Goal: Task Accomplishment & Management: Manage account settings

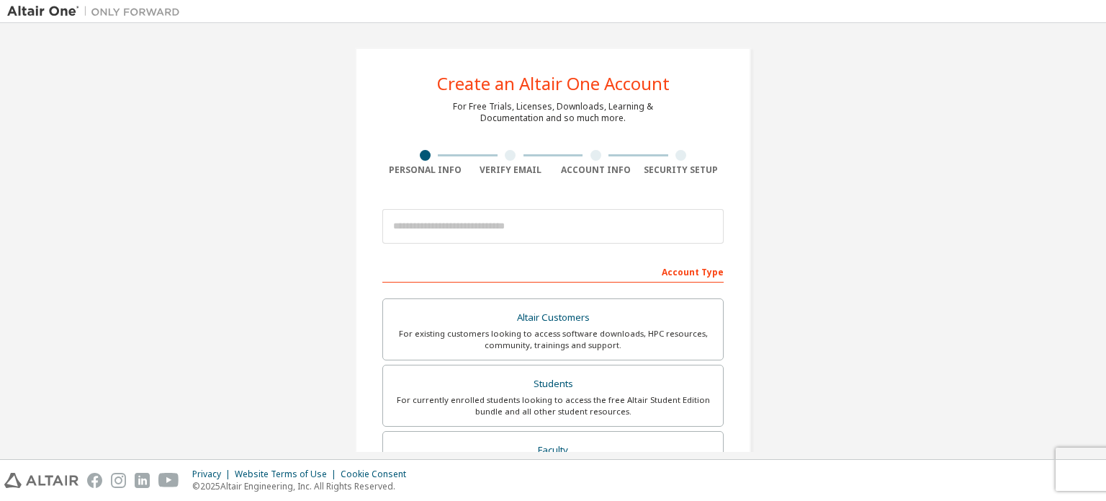
click at [499, 153] on div at bounding box center [511, 155] width 86 height 11
click at [519, 157] on div at bounding box center [511, 155] width 86 height 11
click at [486, 221] on input "email" at bounding box center [552, 226] width 341 height 35
type input "**********"
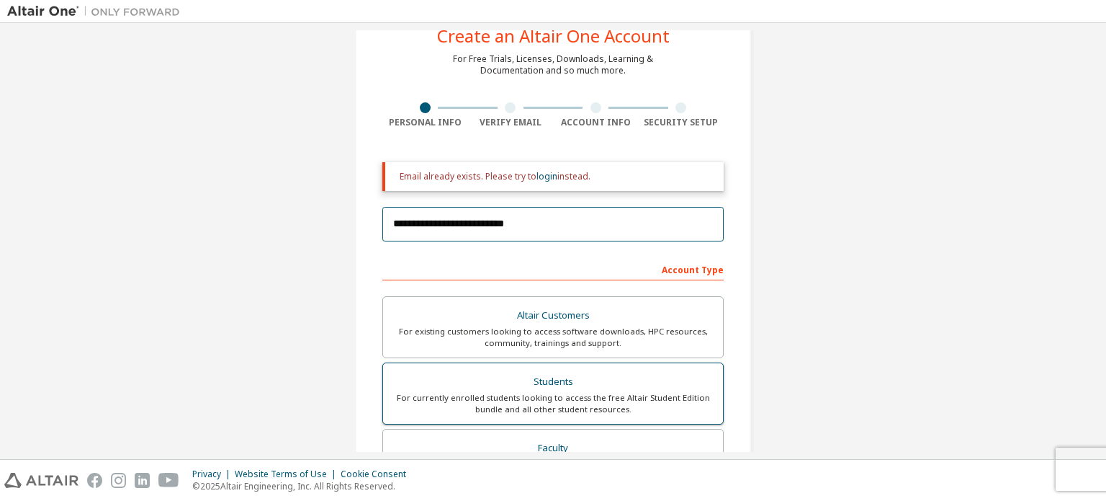
scroll to position [72, 0]
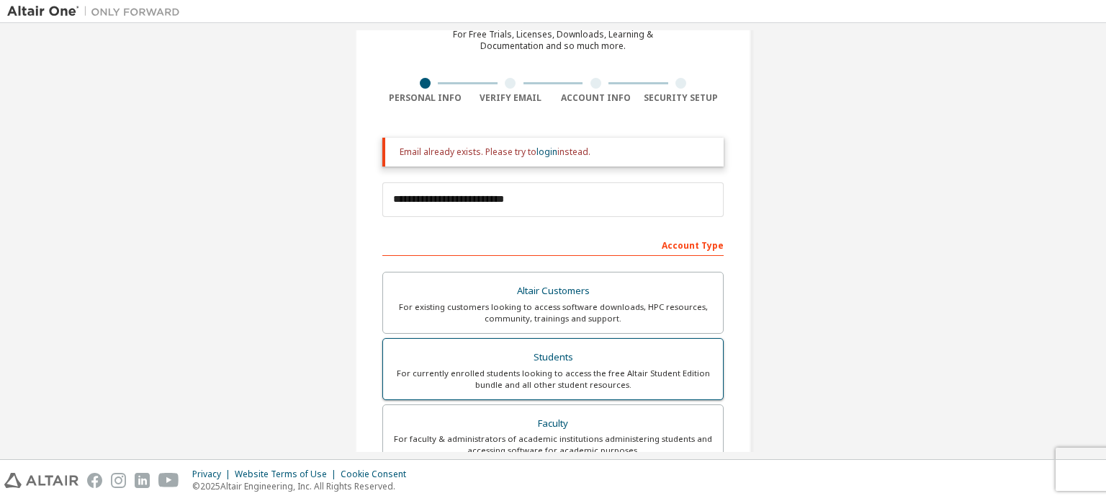
click at [539, 356] on div "Students" at bounding box center [553, 357] width 323 height 20
click at [540, 154] on link "login" at bounding box center [547, 152] width 21 height 12
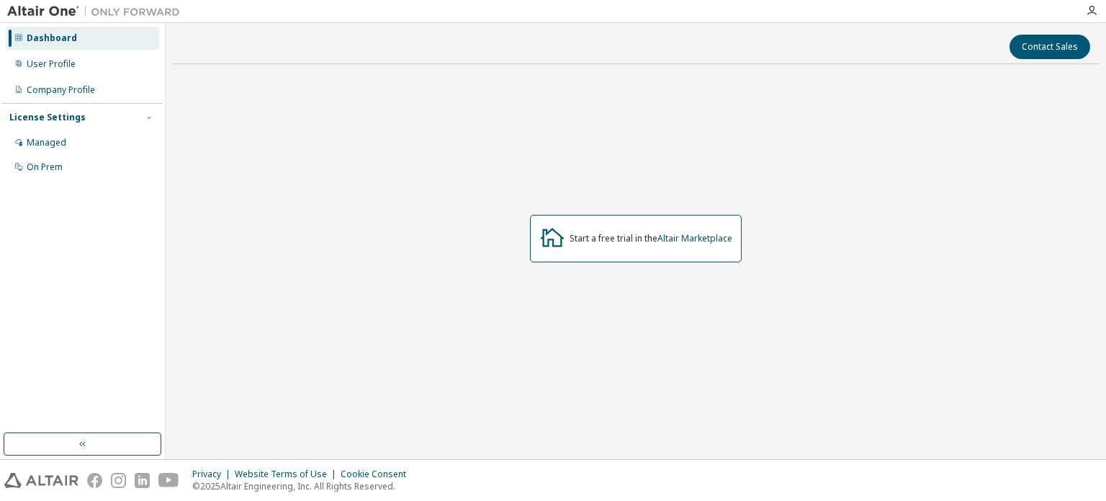
click at [608, 246] on div "Start a free trial in the Altair Marketplace" at bounding box center [636, 239] width 212 height 48
click at [72, 164] on div "On Prem" at bounding box center [82, 167] width 153 height 23
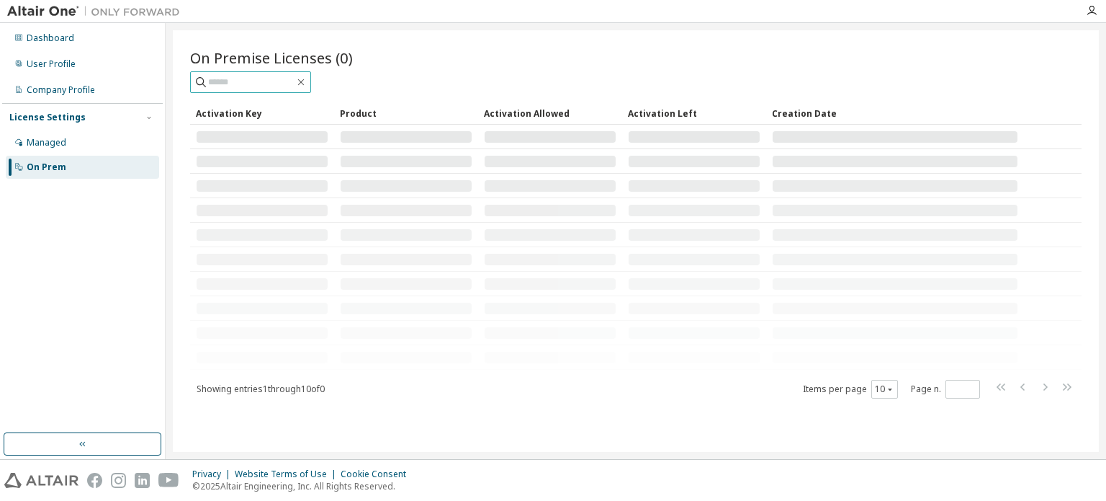
click at [240, 79] on input "text" at bounding box center [251, 82] width 86 height 14
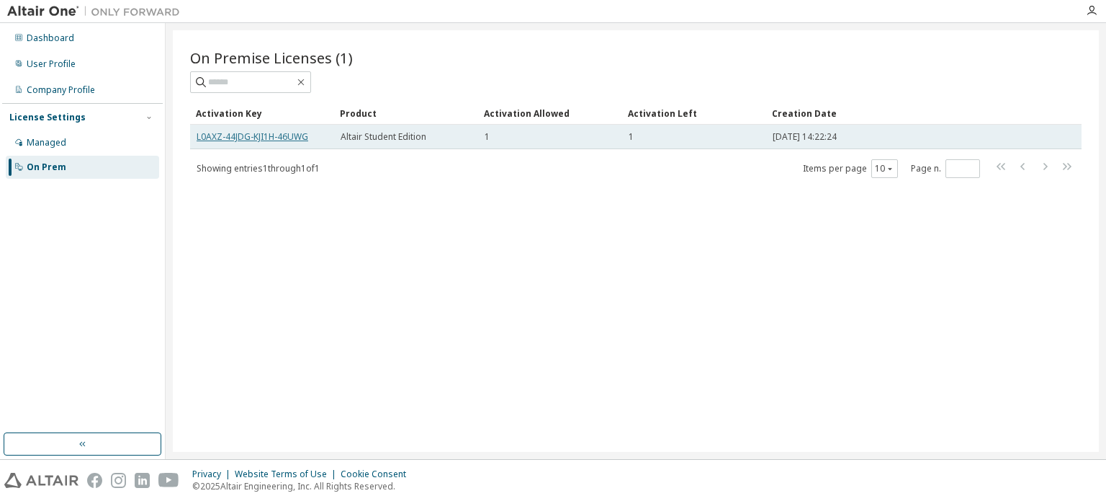
click at [294, 138] on link "L0AXZ-44JDG-KJI1H-46UWG" at bounding box center [253, 136] width 112 height 12
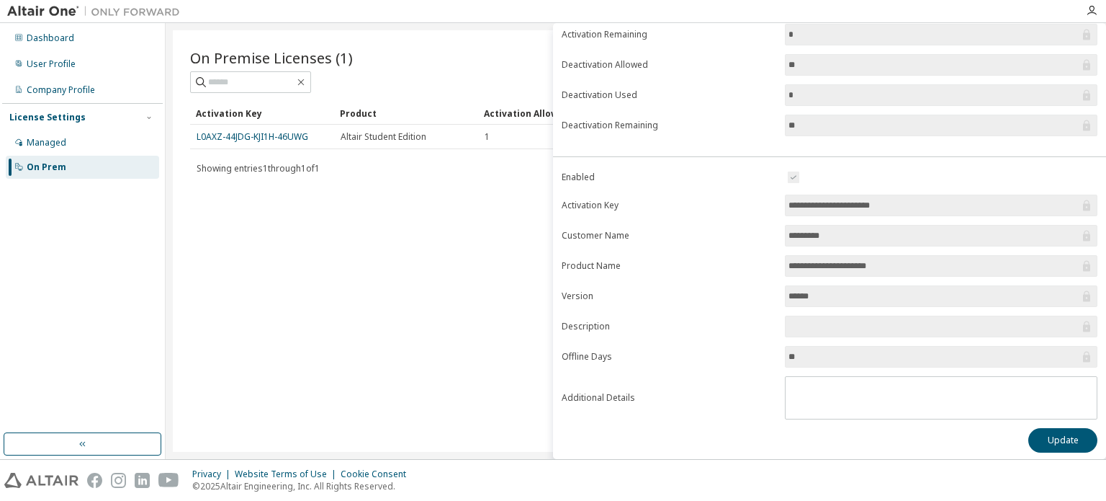
scroll to position [158, 0]
click at [1057, 438] on button "Update" at bounding box center [1063, 440] width 69 height 24
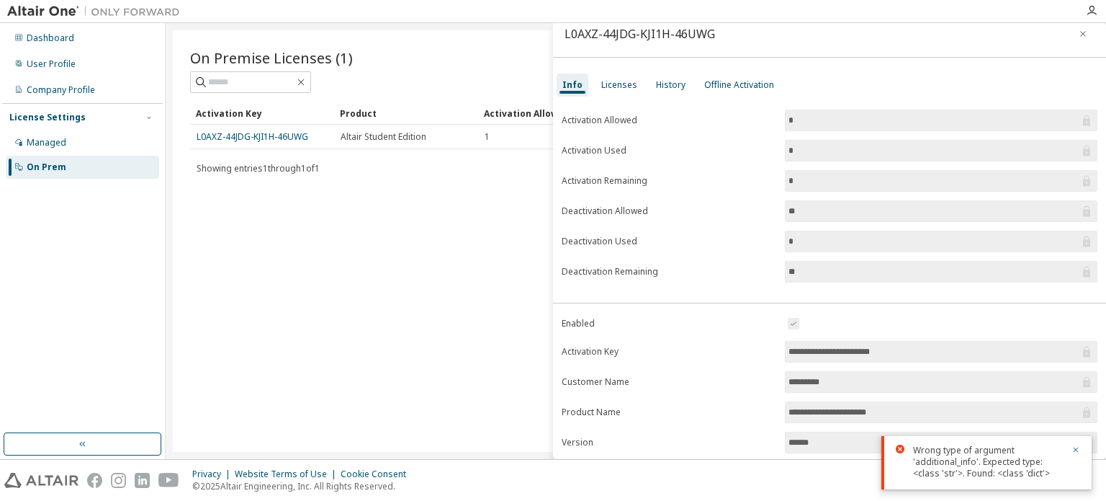
scroll to position [0, 0]
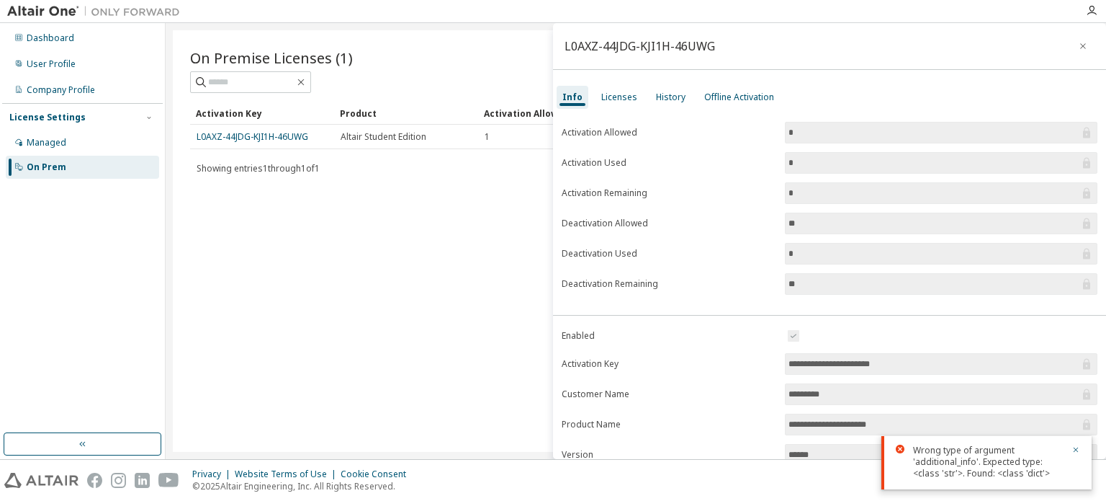
click at [269, 187] on div "On Premise Licenses (1) Clear Load Save Save As Field Operator Value Select fil…" at bounding box center [636, 240] width 926 height 421
click at [52, 146] on div "Managed" at bounding box center [47, 143] width 40 height 12
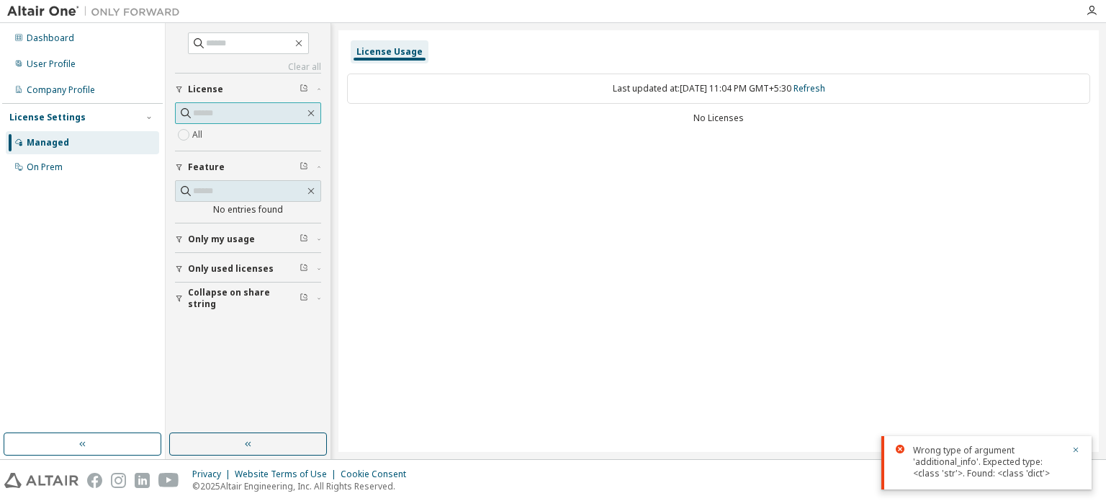
click at [273, 120] on span at bounding box center [248, 113] width 146 height 22
click at [59, 182] on div "Dashboard User Profile Company Profile License Settings Managed On Prem" at bounding box center [82, 228] width 161 height 406
click at [71, 173] on div "On Prem" at bounding box center [82, 167] width 153 height 23
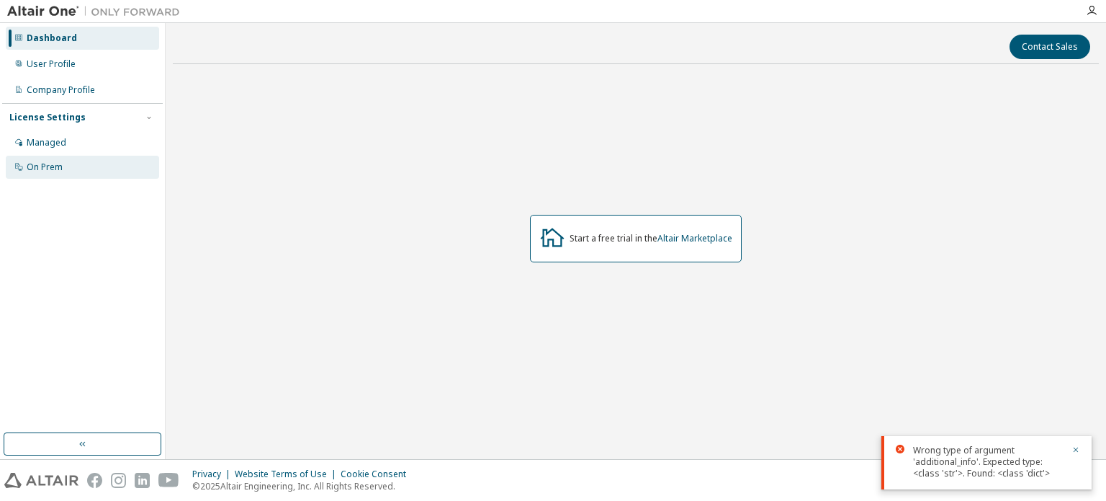
click at [42, 167] on div "On Prem" at bounding box center [45, 167] width 36 height 12
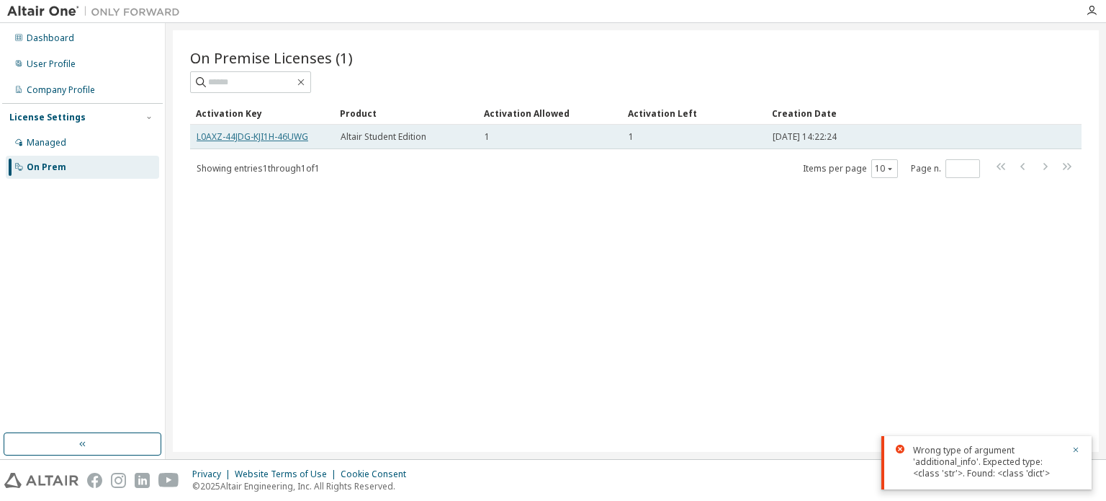
click at [264, 138] on link "L0AXZ-44JDG-KJI1H-46UWG" at bounding box center [253, 136] width 112 height 12
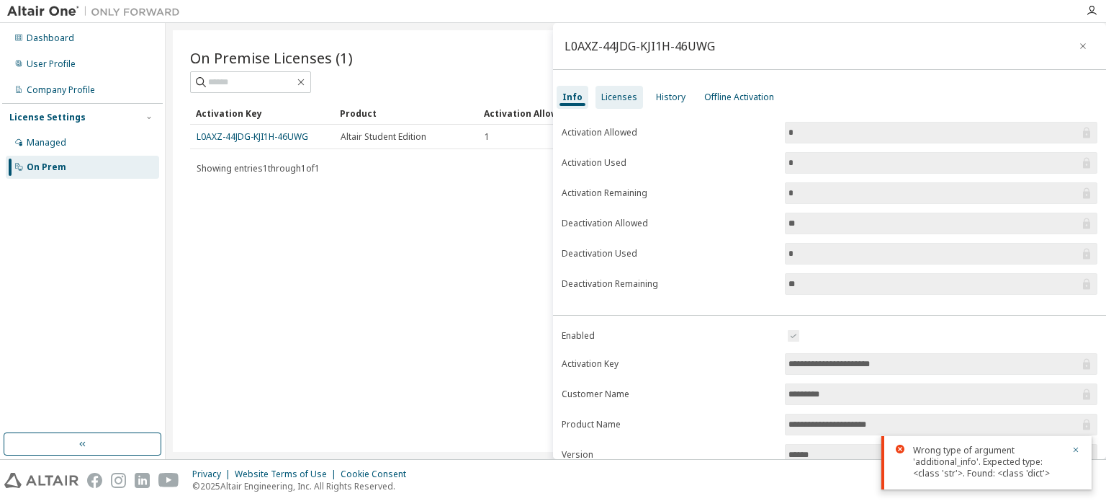
drag, startPoint x: 273, startPoint y: 137, endPoint x: 617, endPoint y: 100, distance: 345.6
click at [617, 100] on div "Licenses" at bounding box center [619, 97] width 36 height 12
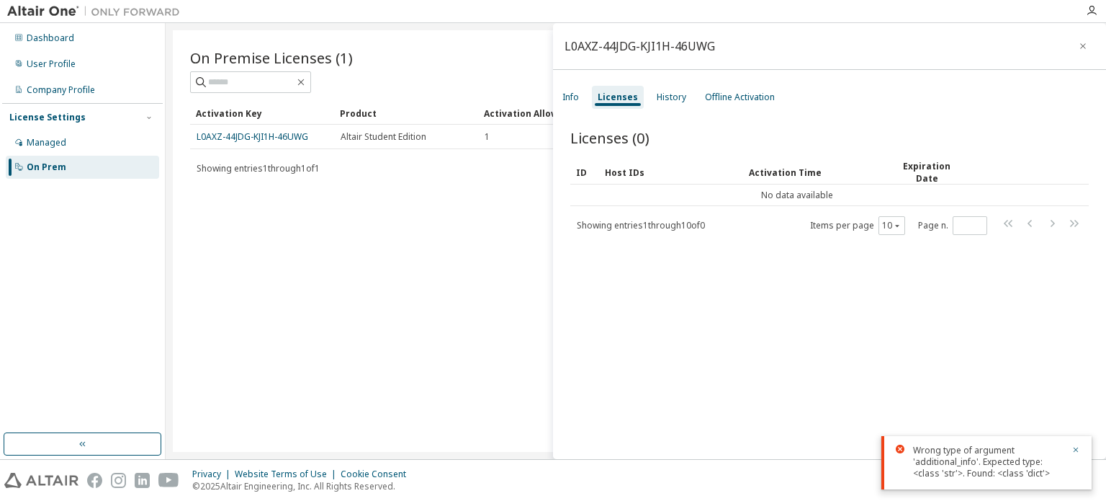
click at [974, 446] on div "Wrong type of argument 'additional_info'. Expected type: <class 'str'>. Found: …" at bounding box center [988, 461] width 150 height 35
click at [902, 448] on icon at bounding box center [900, 448] width 9 height 9
click at [1081, 449] on div "Wrong type of argument 'additional_info'. Expected type: <class 'str'>. Found: …" at bounding box center [987, 462] width 210 height 53
click at [1073, 452] on icon "button" at bounding box center [1076, 449] width 9 height 9
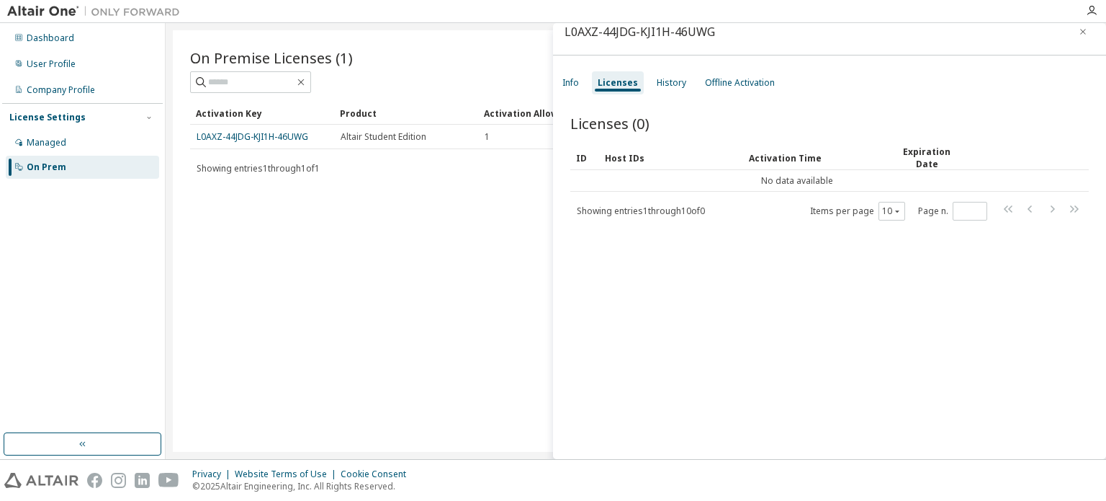
scroll to position [22, 0]
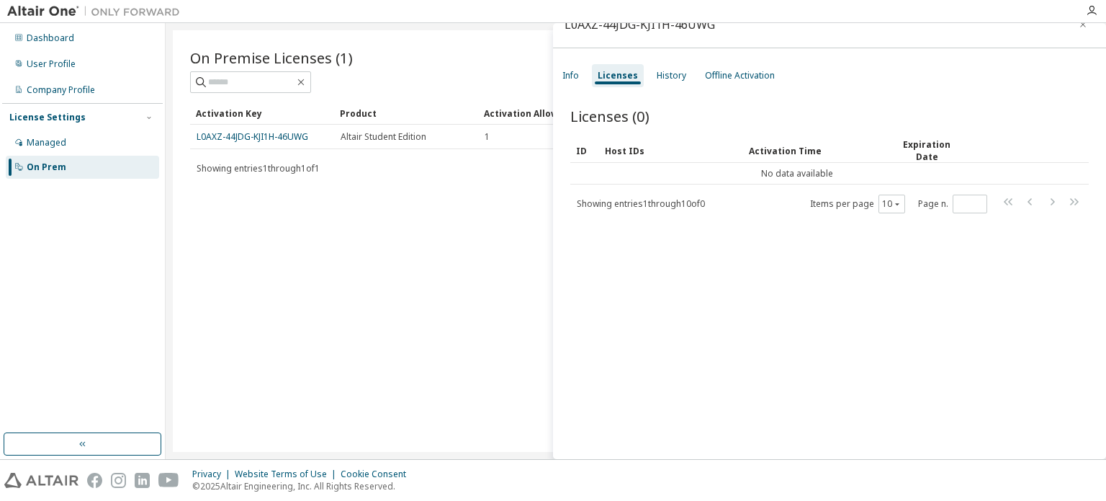
click at [334, 260] on div "On Premise Licenses (1) Clear Load Save Save As Field Operator Value Select fil…" at bounding box center [636, 240] width 926 height 421
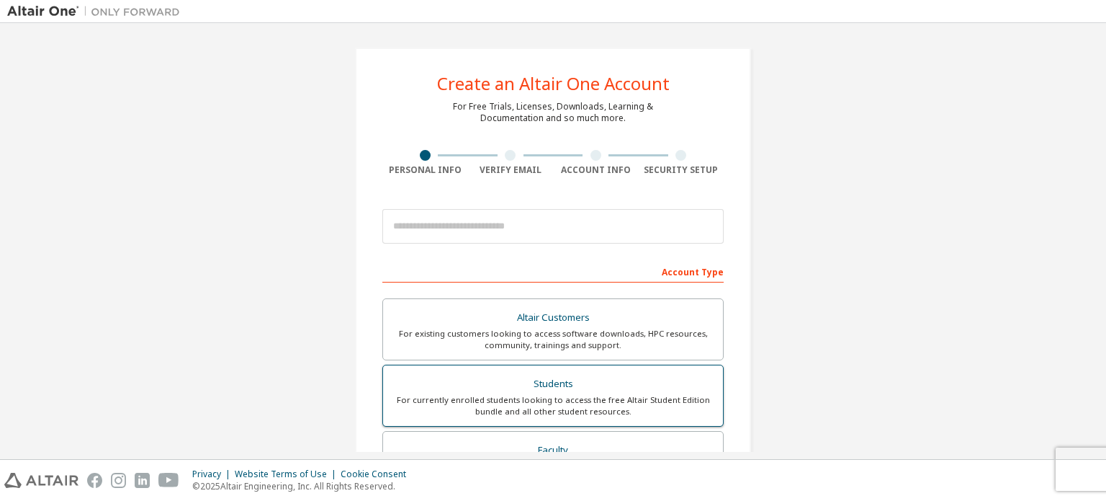
click at [537, 395] on div "For currently enrolled students looking to access the free Altair Student Editi…" at bounding box center [553, 405] width 323 height 23
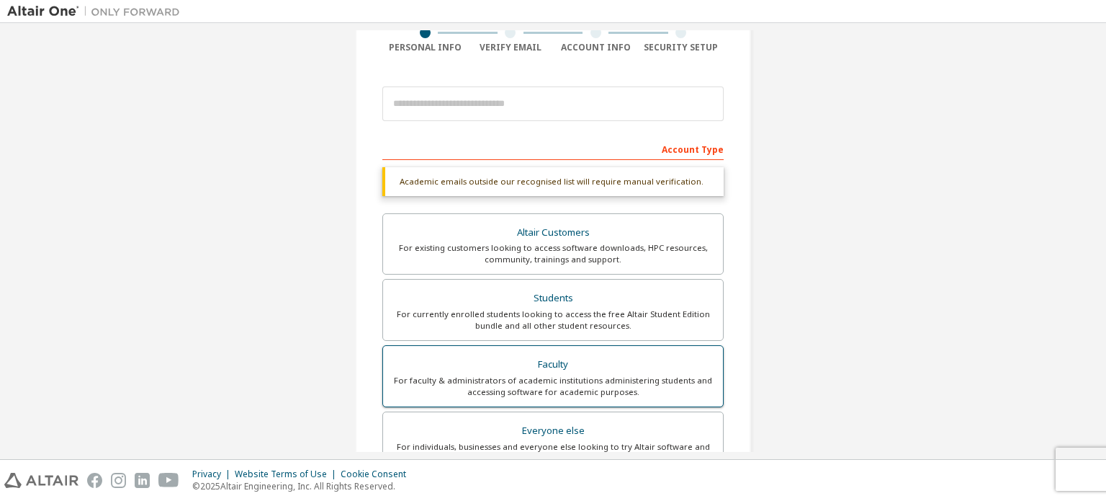
scroll to position [87, 0]
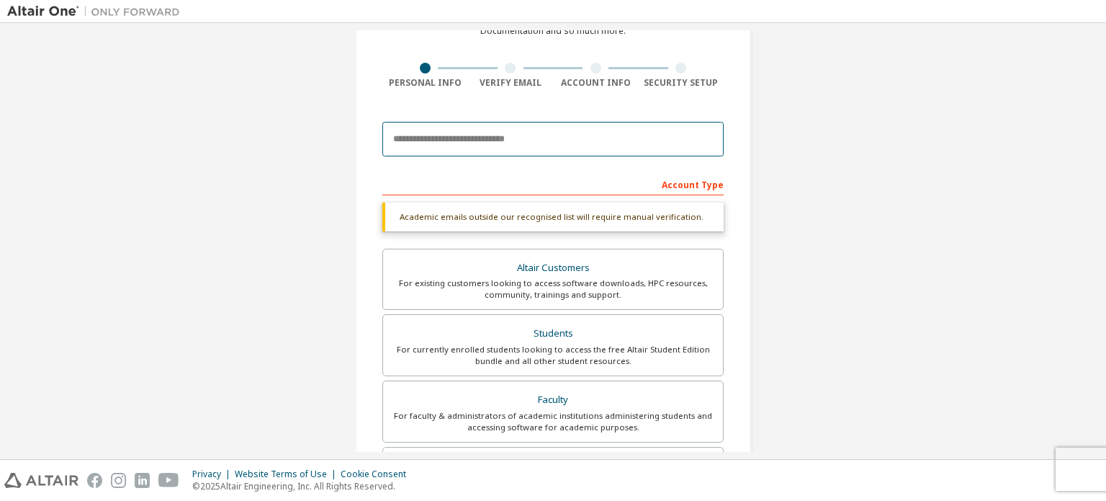
click at [539, 138] on input "email" at bounding box center [552, 139] width 341 height 35
type input "**********"
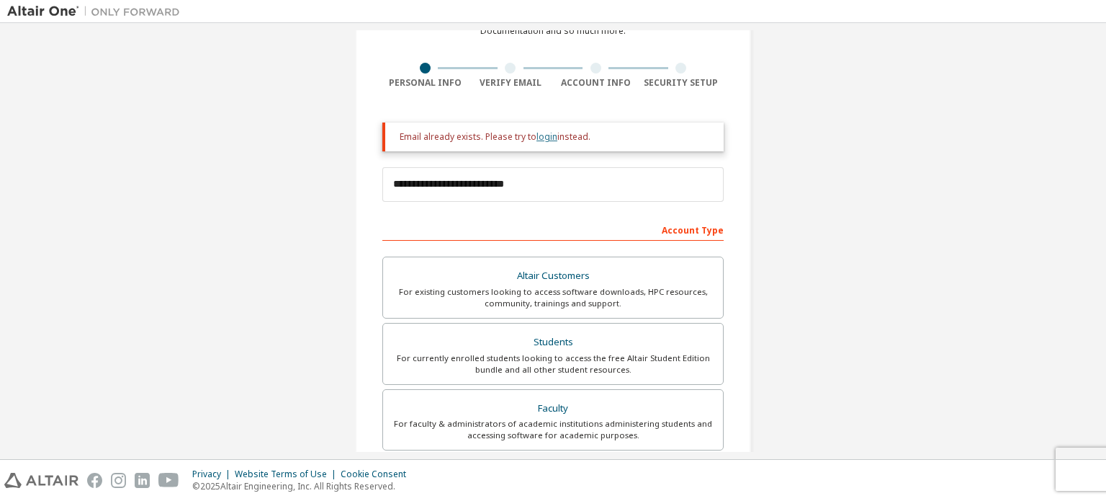
click at [544, 135] on link "login" at bounding box center [547, 136] width 21 height 12
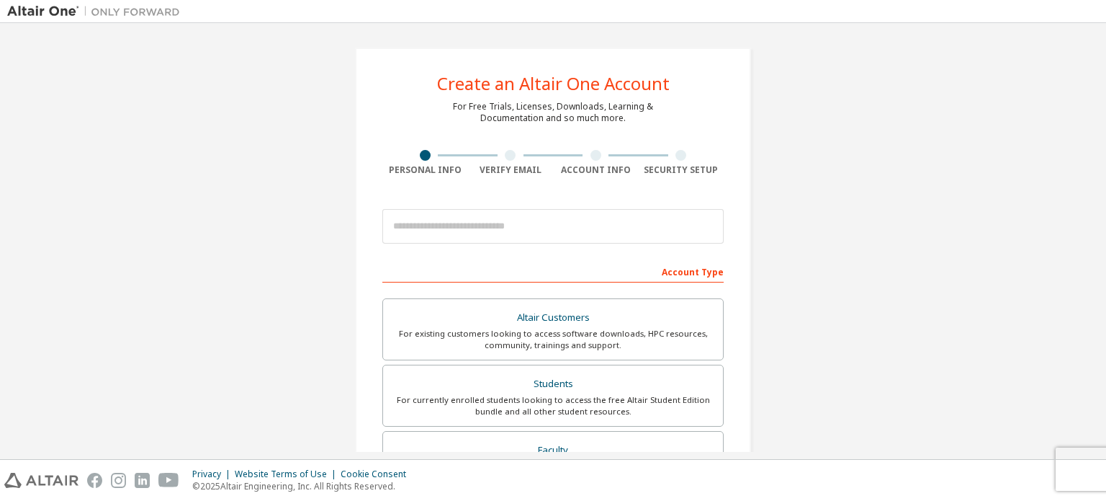
click at [505, 153] on div at bounding box center [510, 155] width 11 height 11
click at [420, 158] on div at bounding box center [425, 155] width 11 height 11
click at [444, 225] on input "email" at bounding box center [552, 226] width 341 height 35
type input "**********"
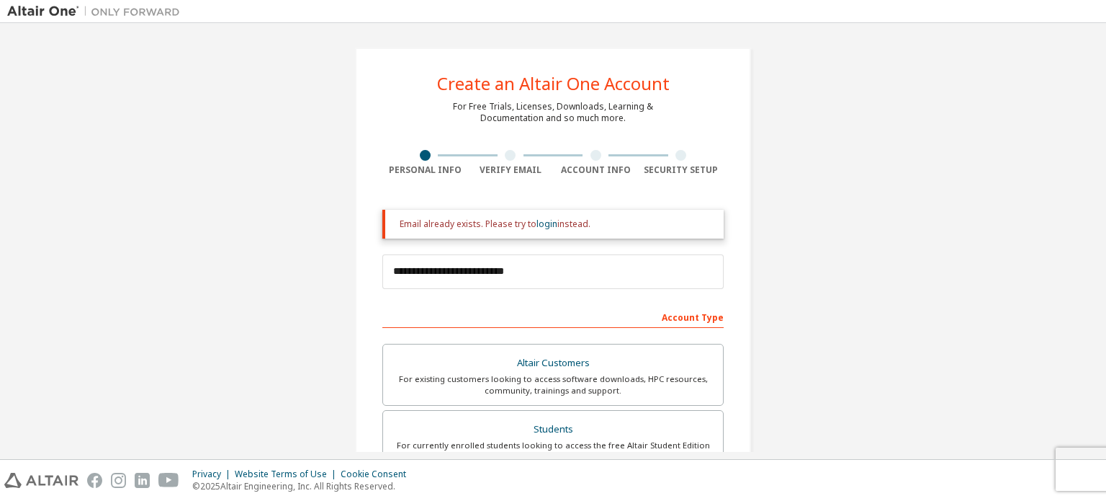
click at [527, 83] on div "Create an Altair One Account" at bounding box center [553, 83] width 233 height 17
click at [599, 159] on div at bounding box center [596, 155] width 86 height 11
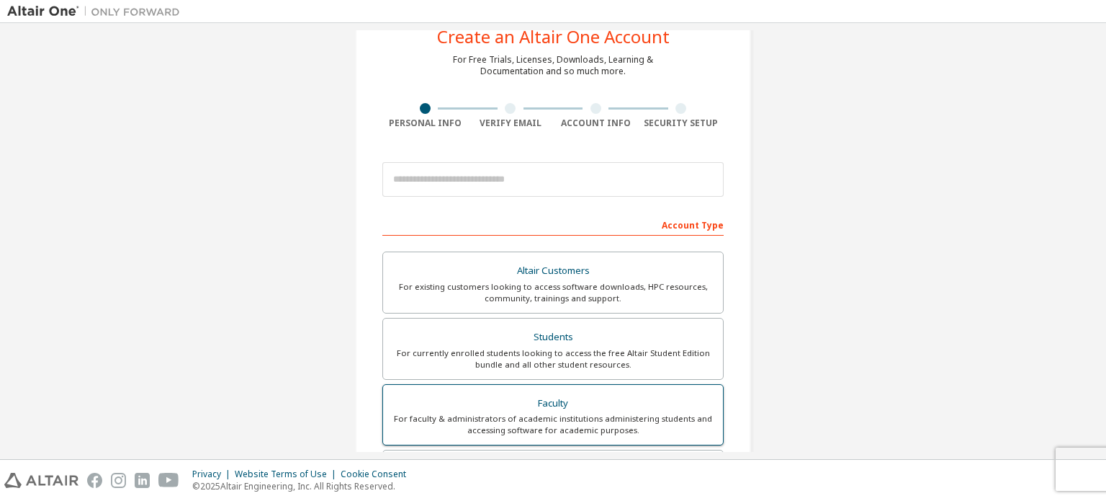
scroll to position [72, 0]
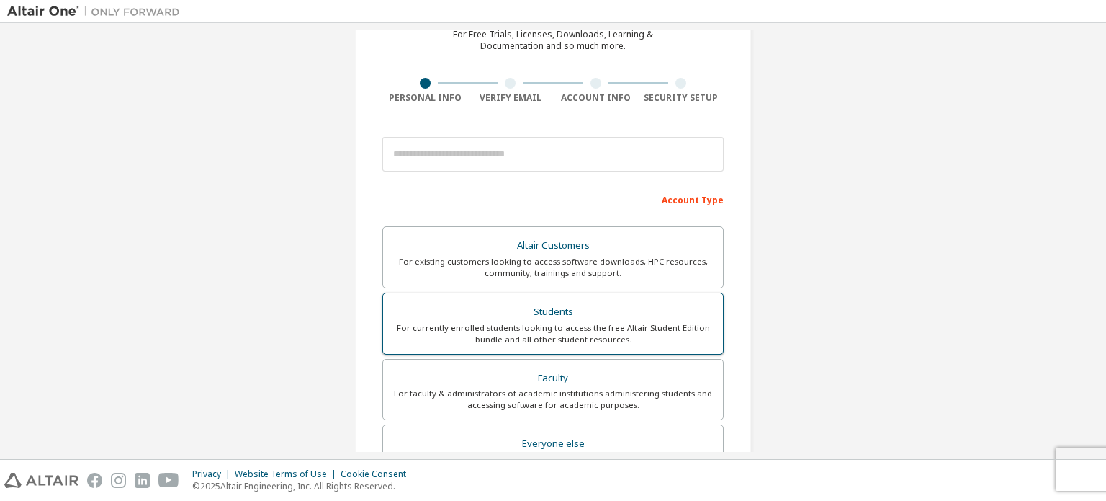
click at [566, 324] on div "For currently enrolled students looking to access the free Altair Student Editi…" at bounding box center [553, 333] width 323 height 23
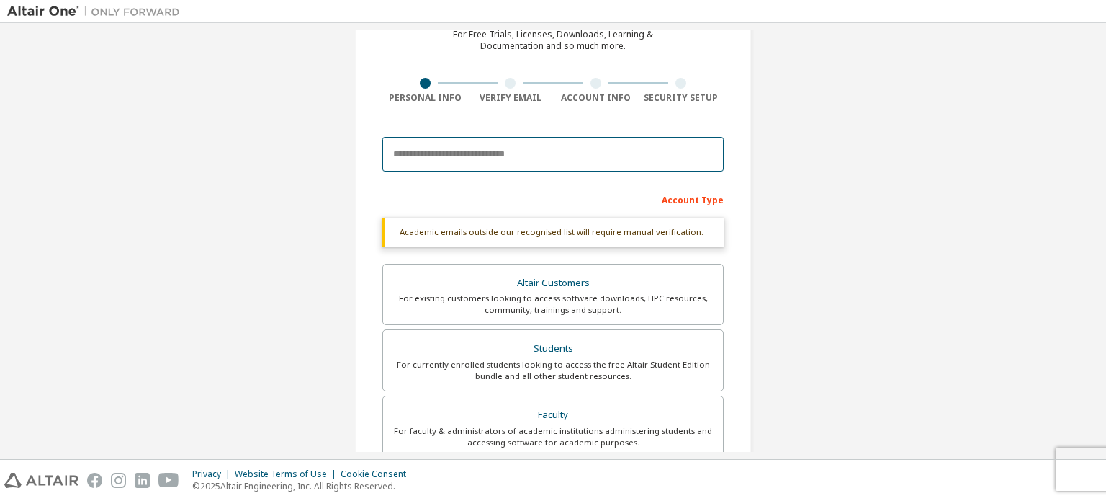
click at [540, 151] on input "email" at bounding box center [552, 154] width 341 height 35
type input "**********"
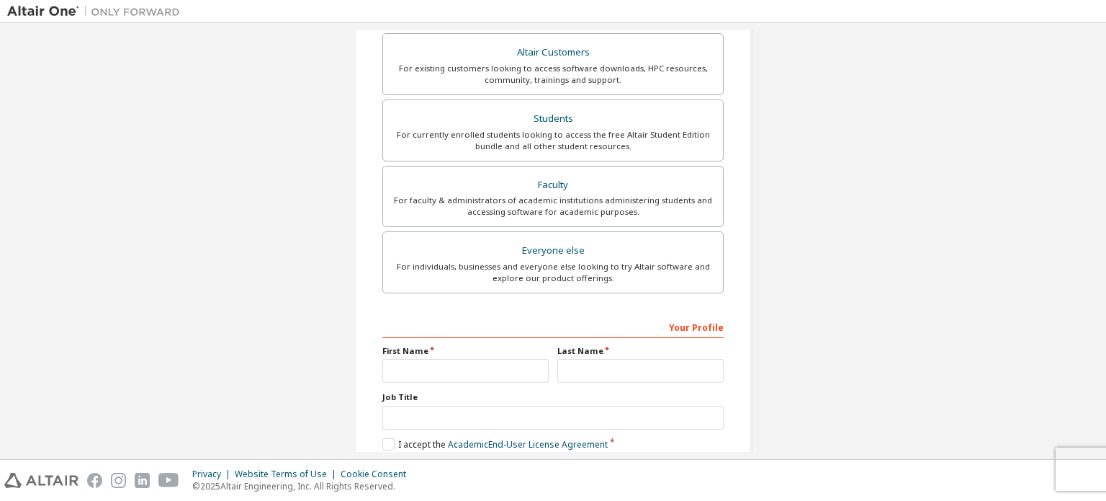
scroll to position [383, 0]
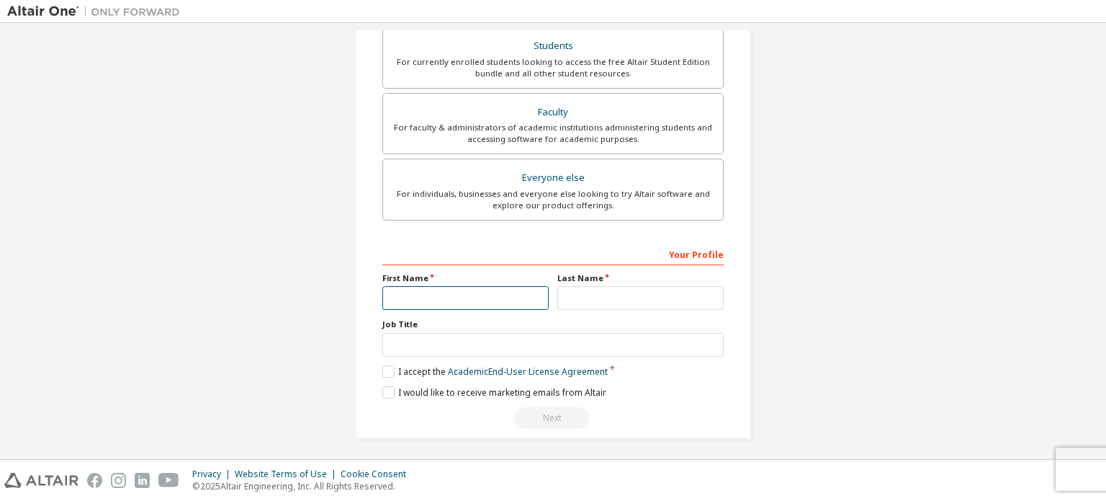
click at [438, 295] on input "text" at bounding box center [465, 298] width 166 height 24
type input "*********"
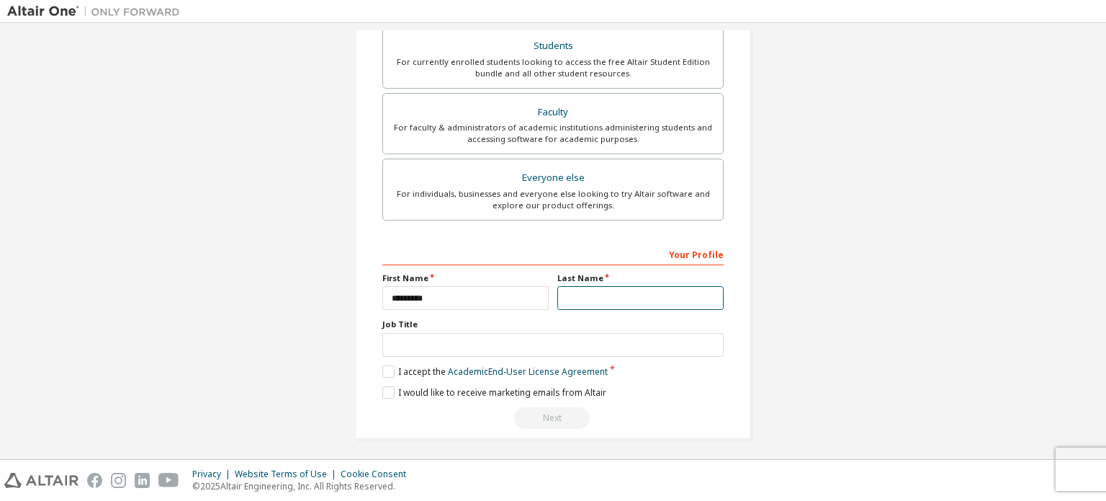
click at [579, 292] on input "text" at bounding box center [641, 298] width 166 height 24
type input "******"
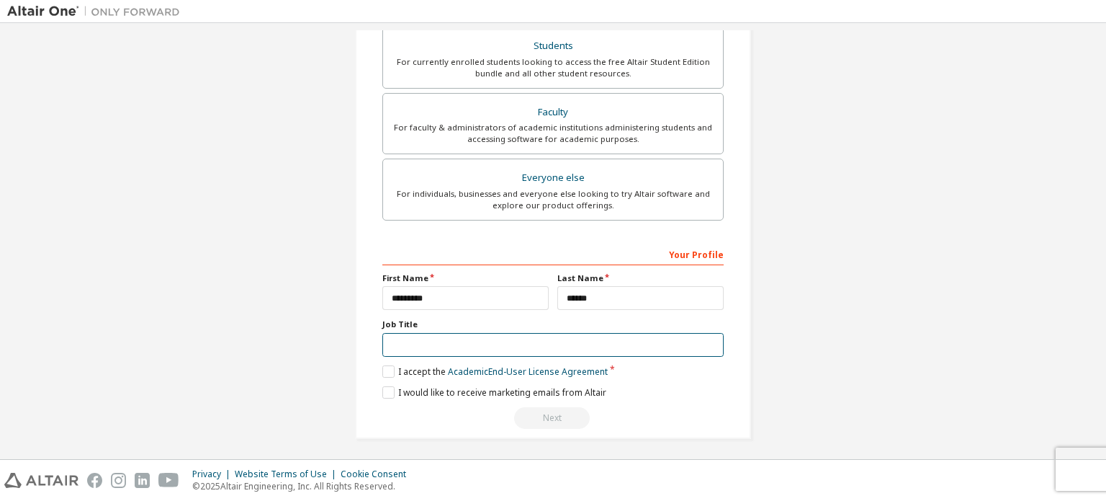
click at [503, 336] on input "text" at bounding box center [552, 345] width 341 height 24
type input "*******"
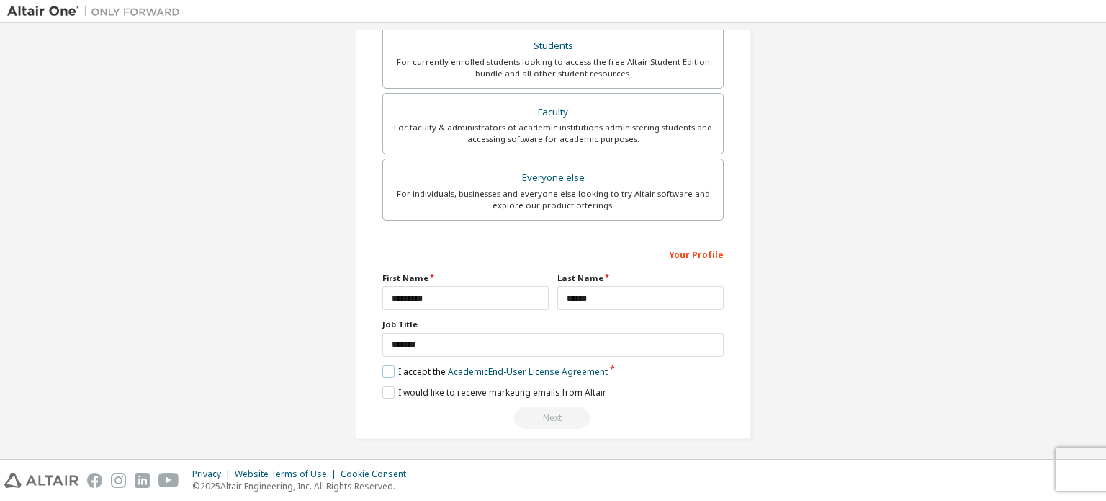
click at [386, 372] on label "I accept the Academic End-User License Agreement" at bounding box center [494, 371] width 225 height 12
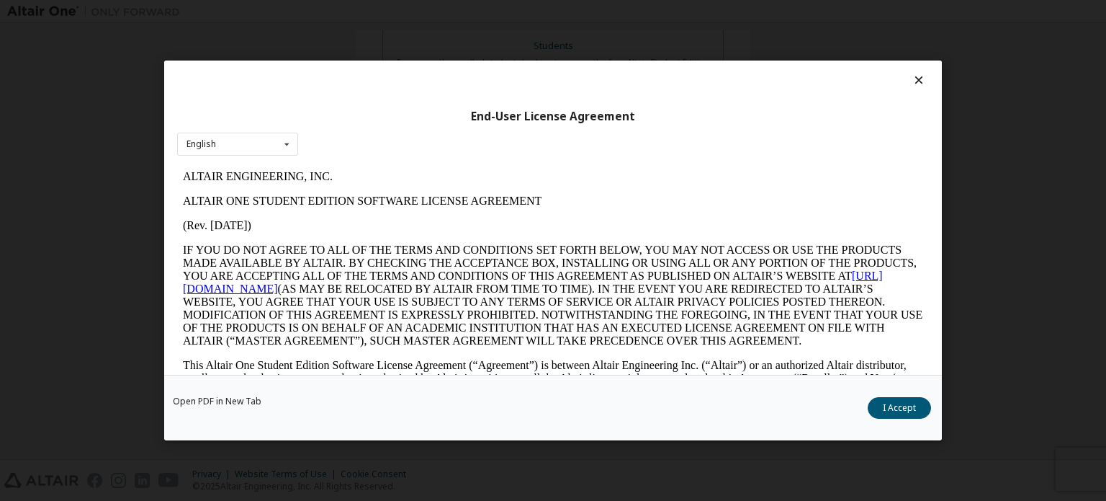
scroll to position [0, 0]
click at [878, 412] on button "I Accept" at bounding box center [899, 408] width 63 height 22
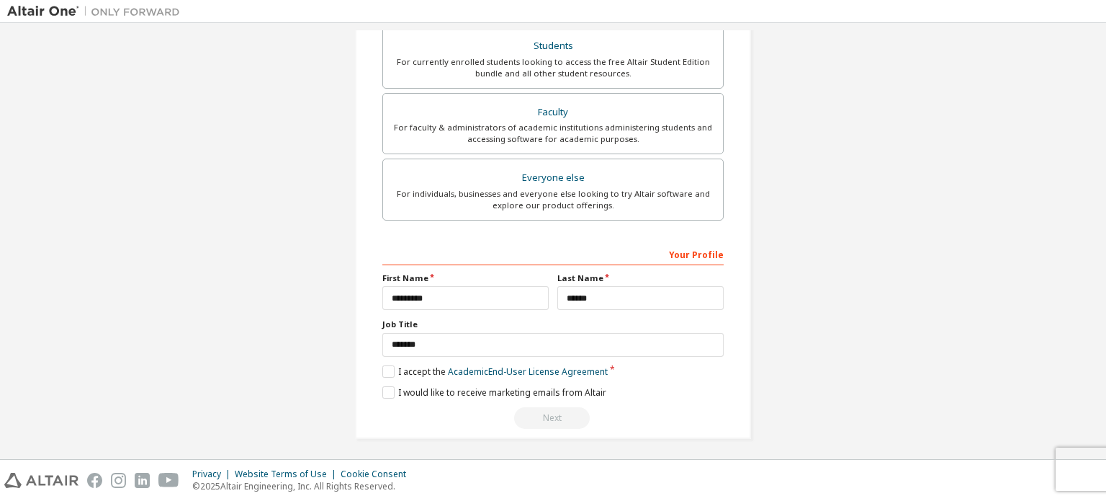
click at [375, 386] on div "**********" at bounding box center [553, 51] width 396 height 774
click at [386, 390] on label "I would like to receive marketing emails from Altair" at bounding box center [494, 392] width 224 height 12
click at [545, 411] on div "Next" at bounding box center [552, 418] width 341 height 22
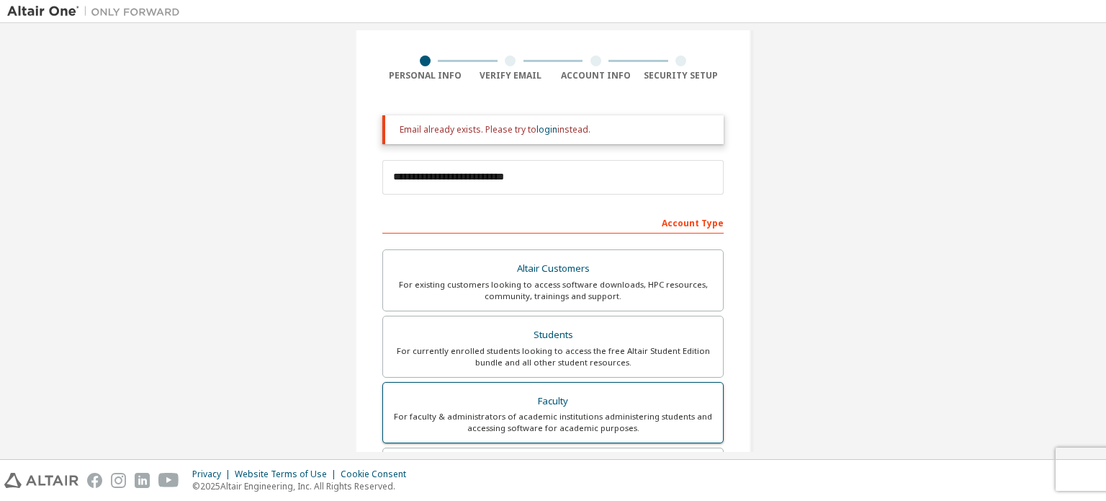
scroll to position [216, 0]
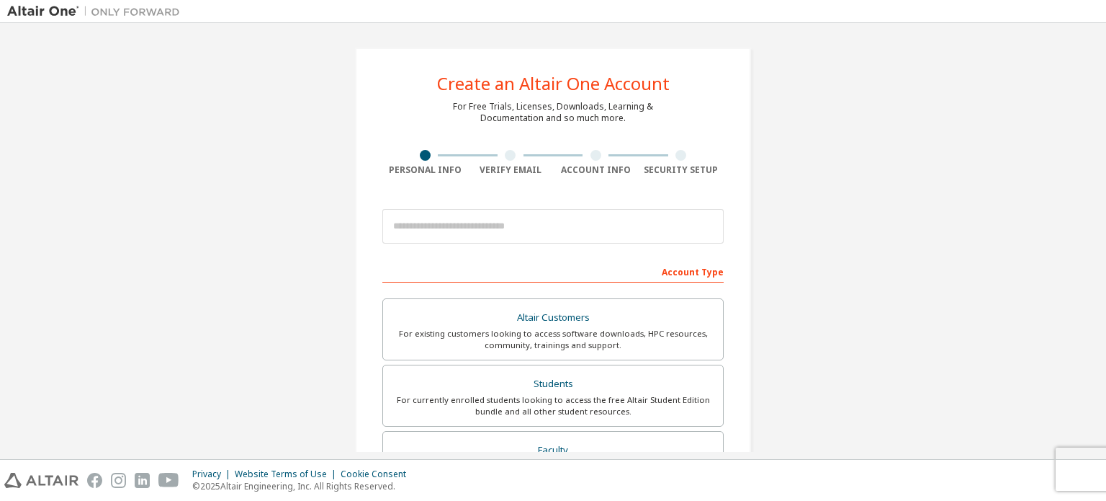
click at [505, 156] on div at bounding box center [510, 155] width 11 height 11
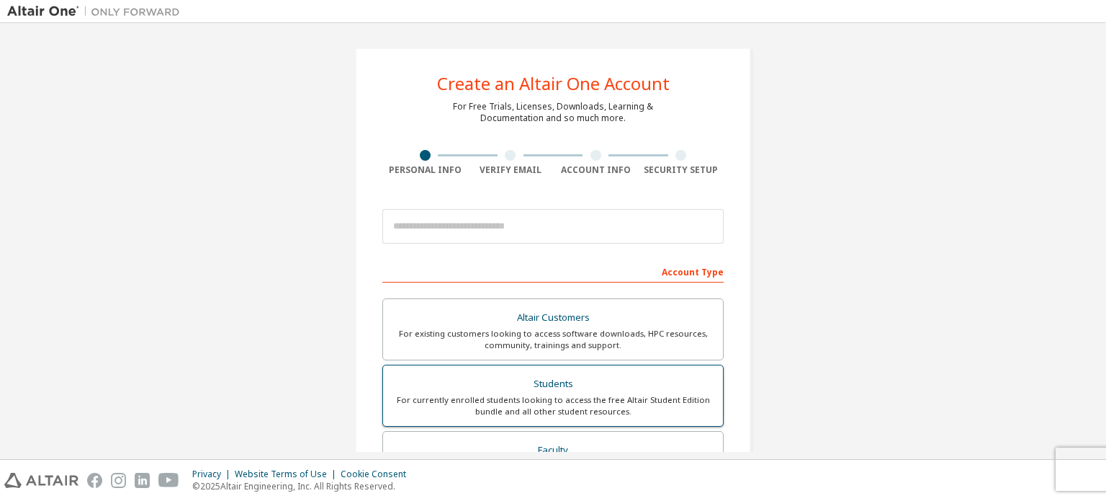
click at [596, 389] on div "Students" at bounding box center [553, 384] width 323 height 20
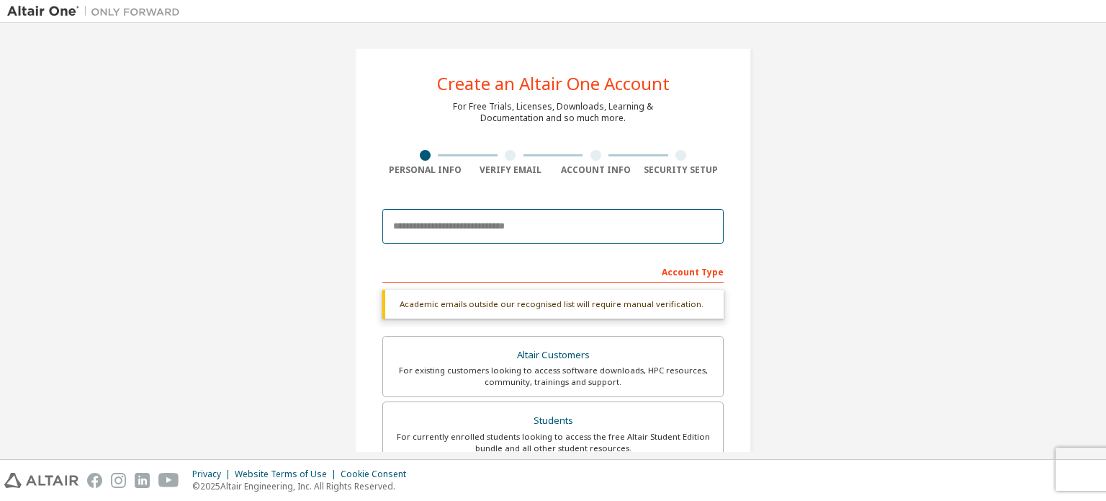
click at [530, 220] on input "email" at bounding box center [552, 226] width 341 height 35
type input "**********"
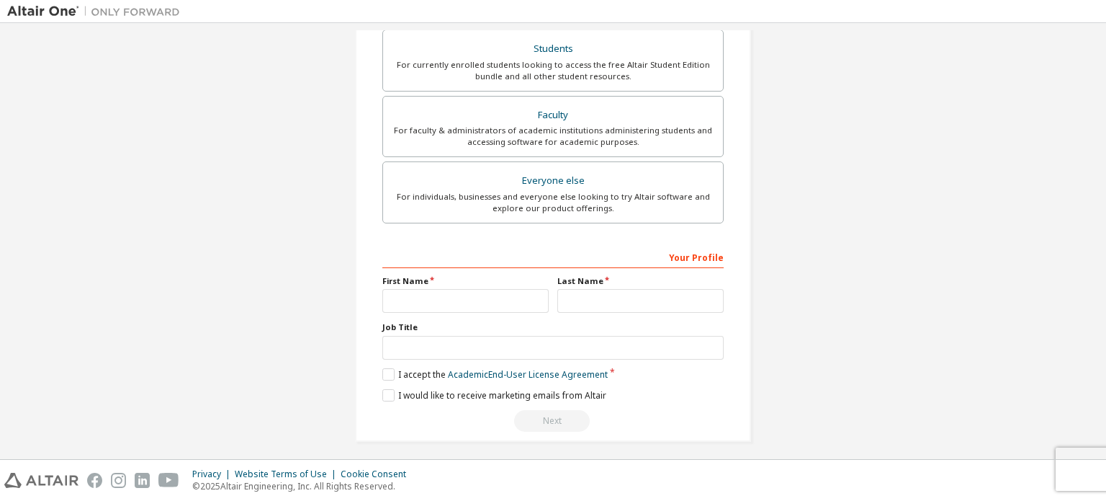
scroll to position [383, 0]
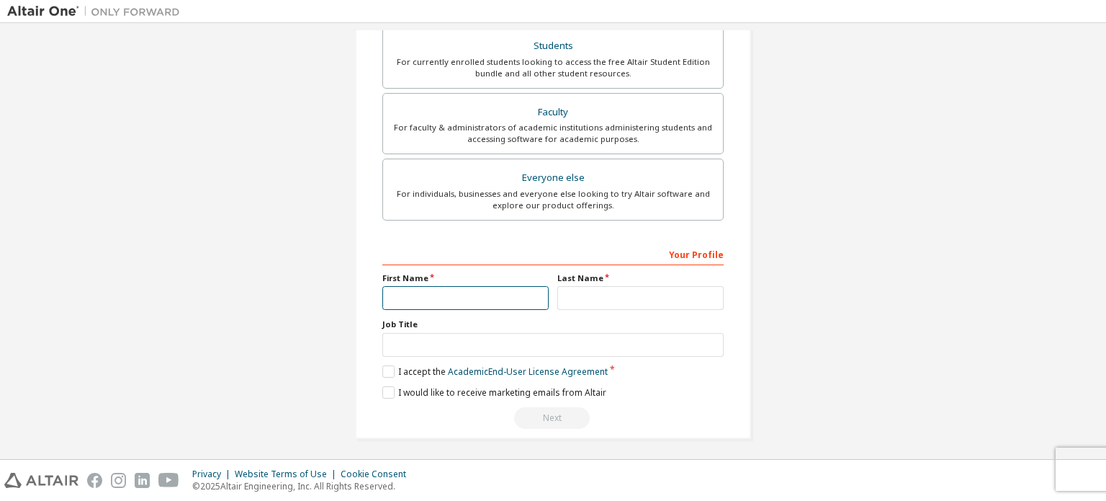
click at [448, 297] on input "text" at bounding box center [465, 298] width 166 height 24
type input "*********"
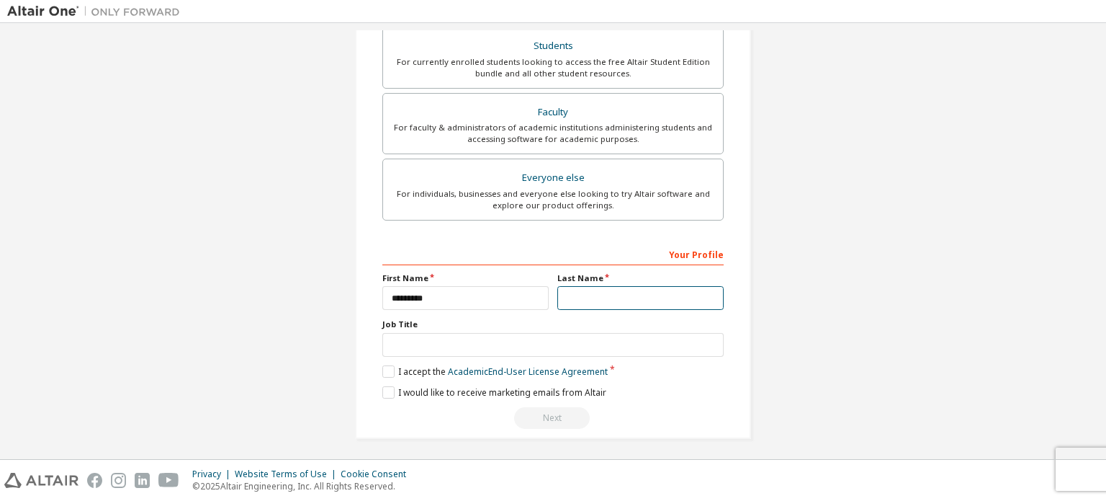
click at [571, 300] on input "text" at bounding box center [641, 298] width 166 height 24
type input "******"
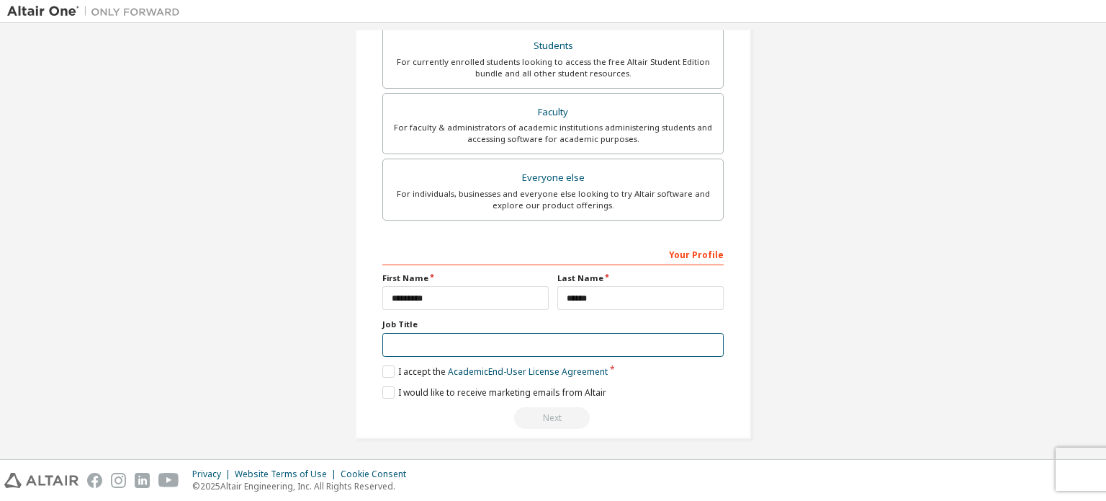
click at [524, 340] on input "text" at bounding box center [552, 345] width 341 height 24
type input "*******"
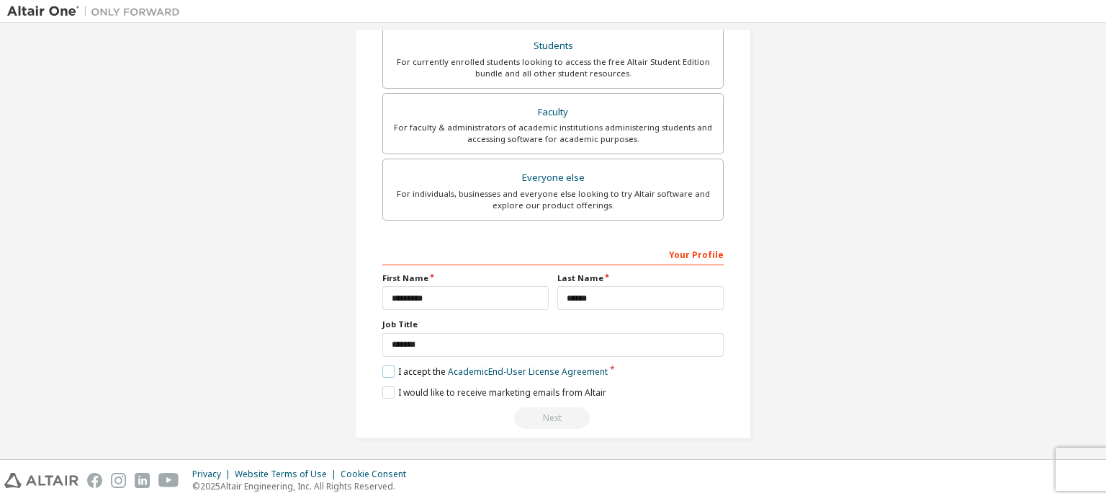
click at [385, 367] on label "I accept the Academic End-User License Agreement" at bounding box center [494, 371] width 225 height 12
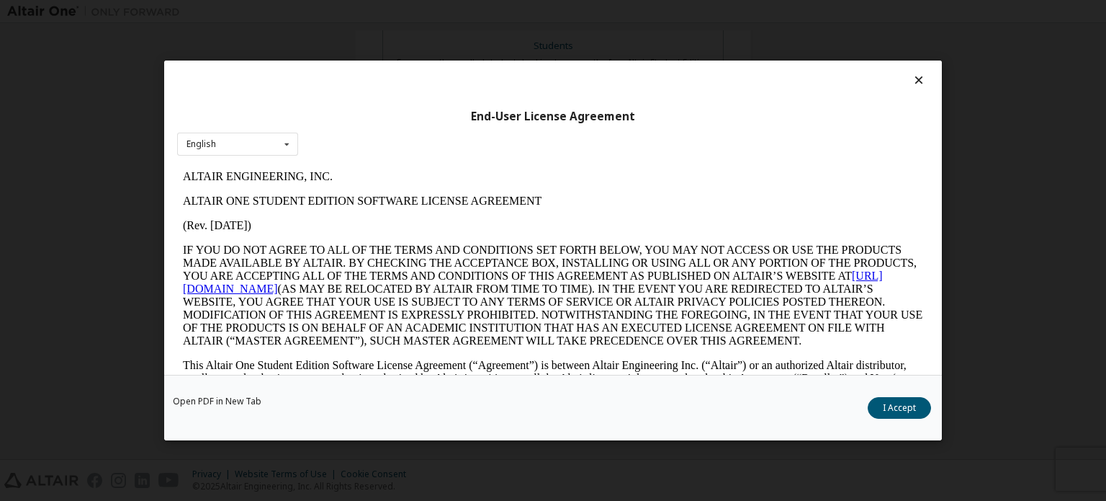
scroll to position [0, 0]
click at [880, 405] on button "I Accept" at bounding box center [899, 408] width 63 height 22
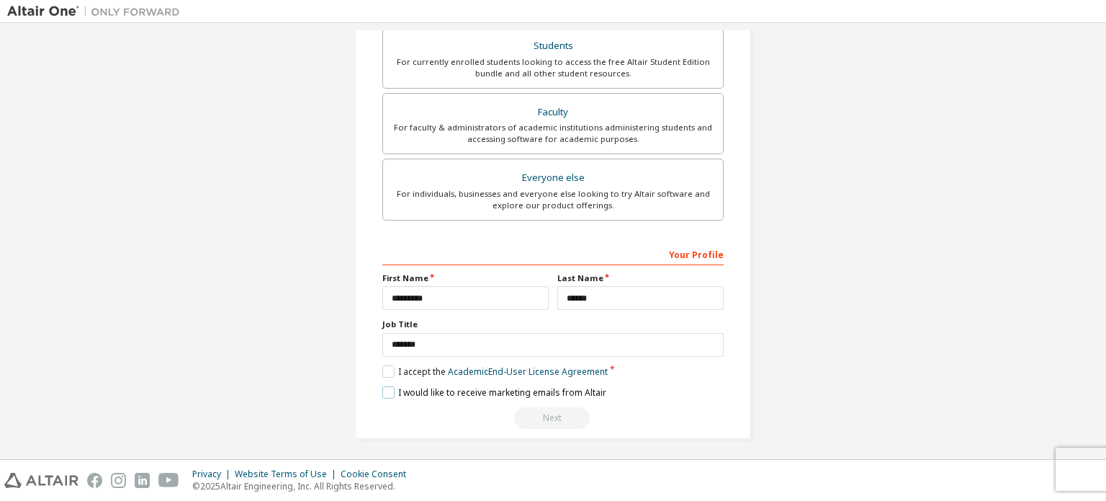
click at [386, 388] on label "I would like to receive marketing emails from Altair" at bounding box center [494, 392] width 224 height 12
click at [536, 414] on div "Next" at bounding box center [552, 418] width 341 height 22
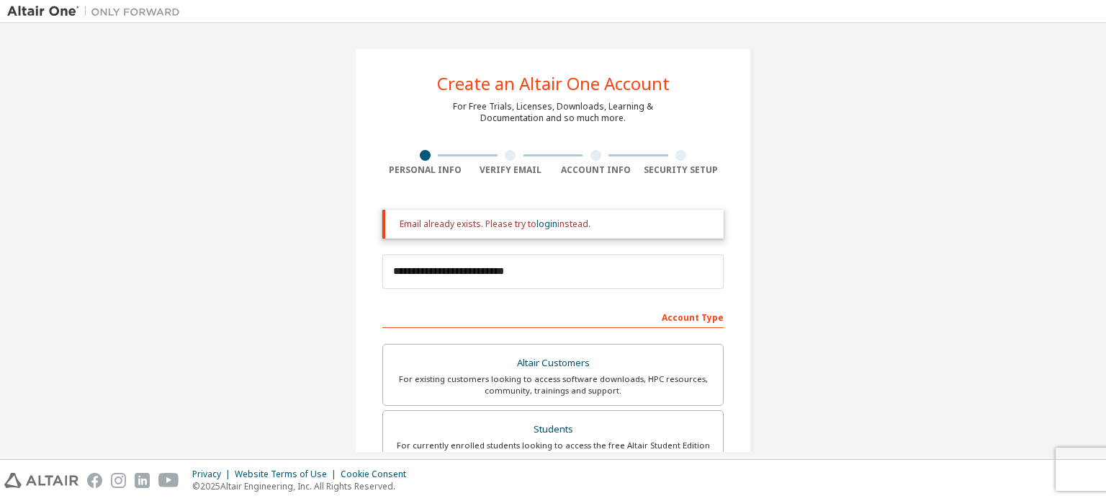
click at [519, 236] on div "Email already exists. Please try to login instead." at bounding box center [552, 224] width 341 height 29
click at [537, 226] on link "login" at bounding box center [547, 224] width 21 height 12
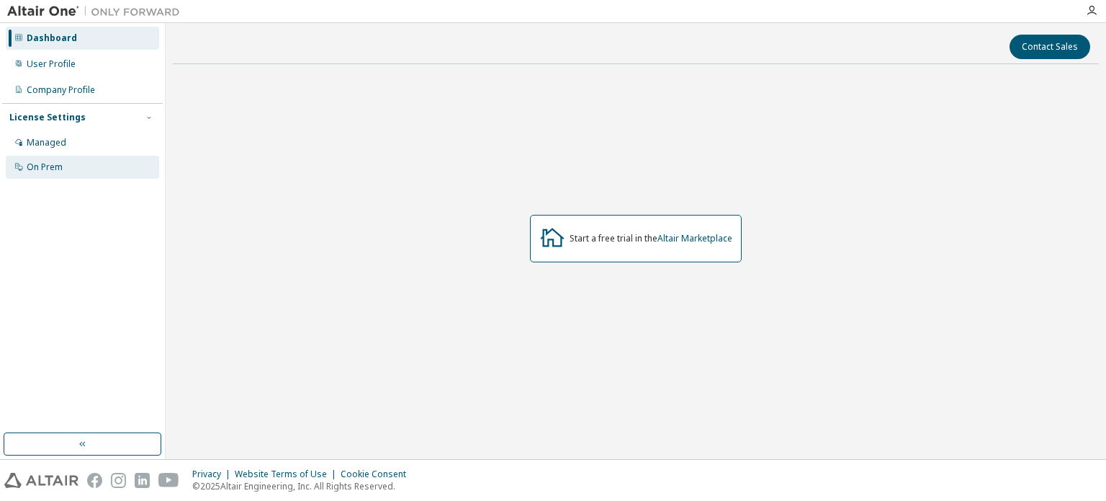
click at [34, 163] on div "On Prem" at bounding box center [45, 167] width 36 height 12
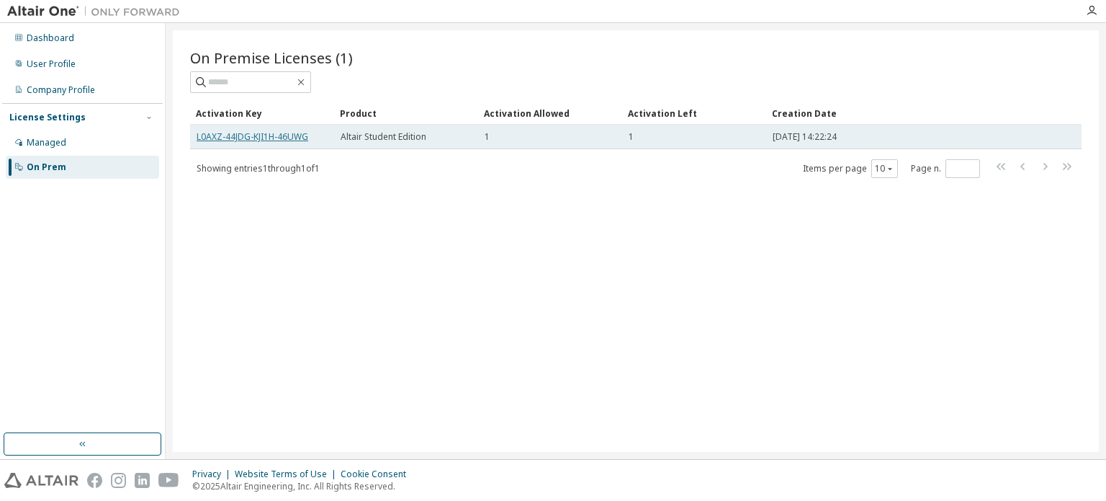
click at [236, 135] on link "L0AXZ-44JDG-KJI1H-46UWG" at bounding box center [253, 136] width 112 height 12
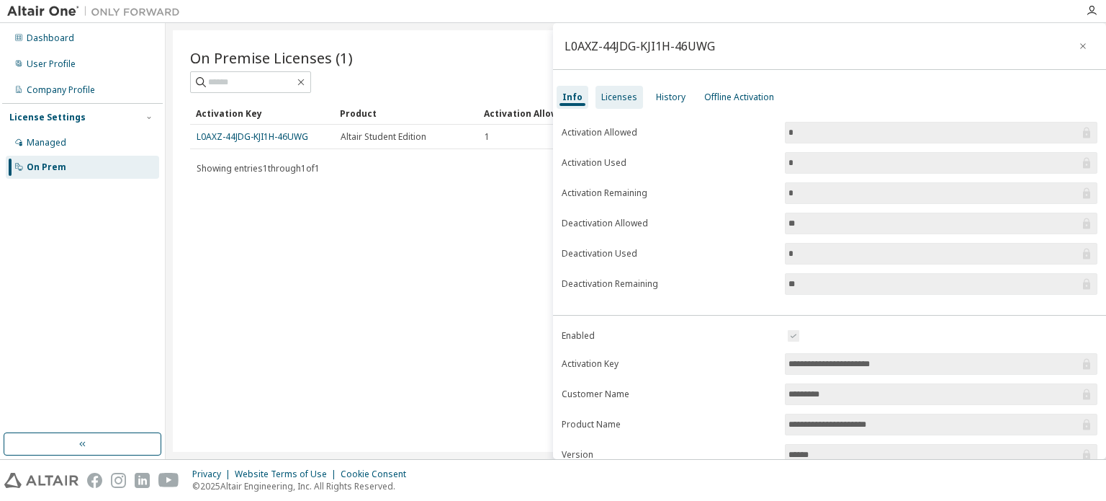
click at [630, 89] on div "Licenses" at bounding box center [620, 97] width 48 height 23
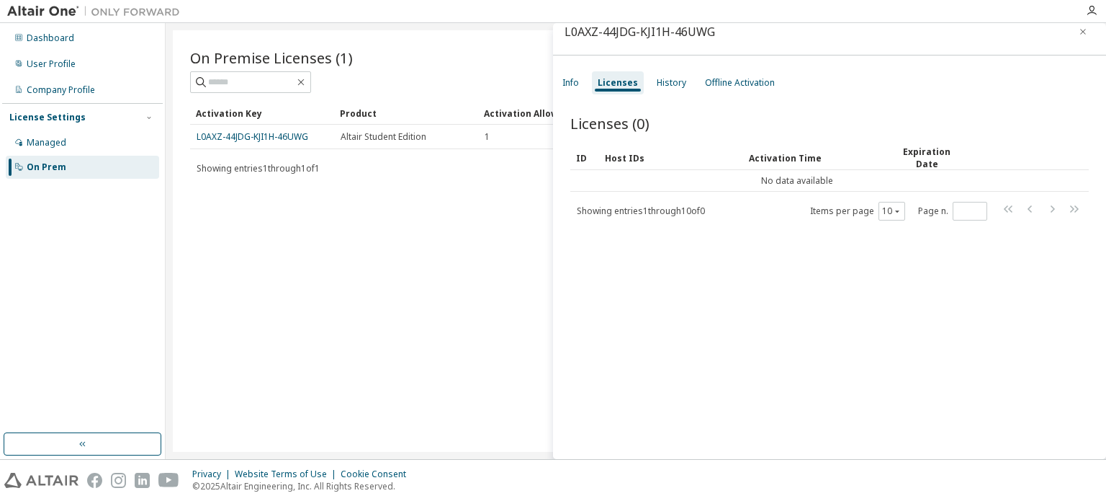
scroll to position [22, 0]
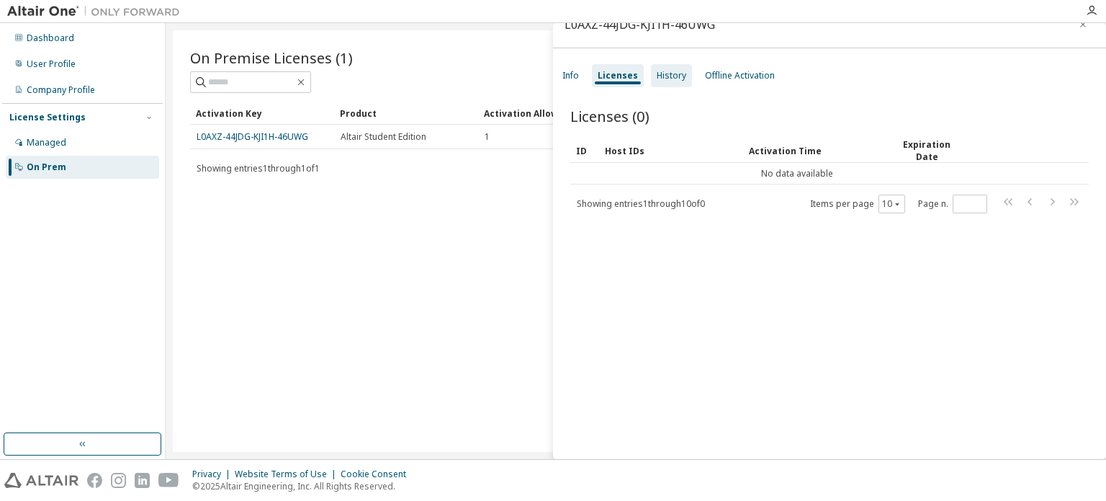
click at [671, 80] on div "History" at bounding box center [672, 76] width 30 height 12
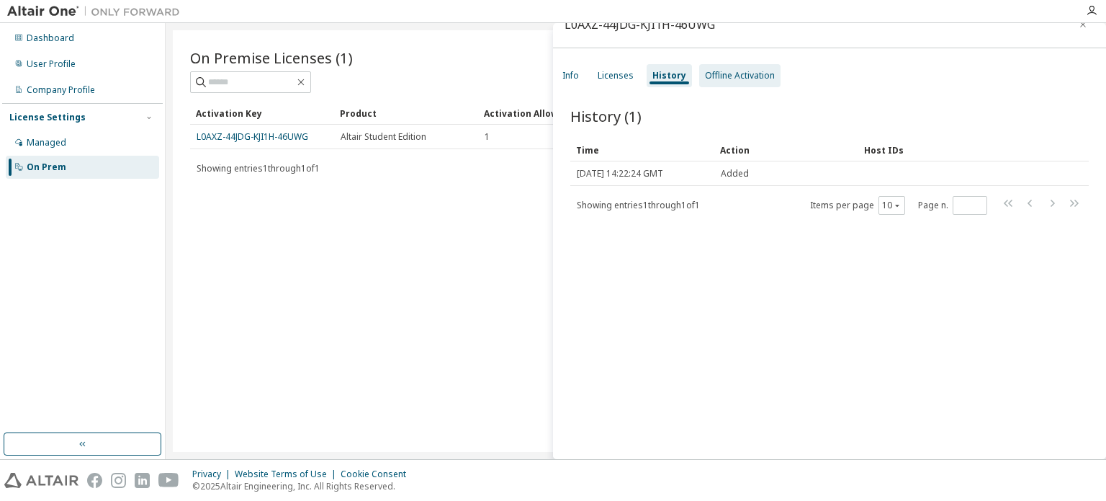
click at [735, 79] on div "Offline Activation" at bounding box center [740, 76] width 70 height 12
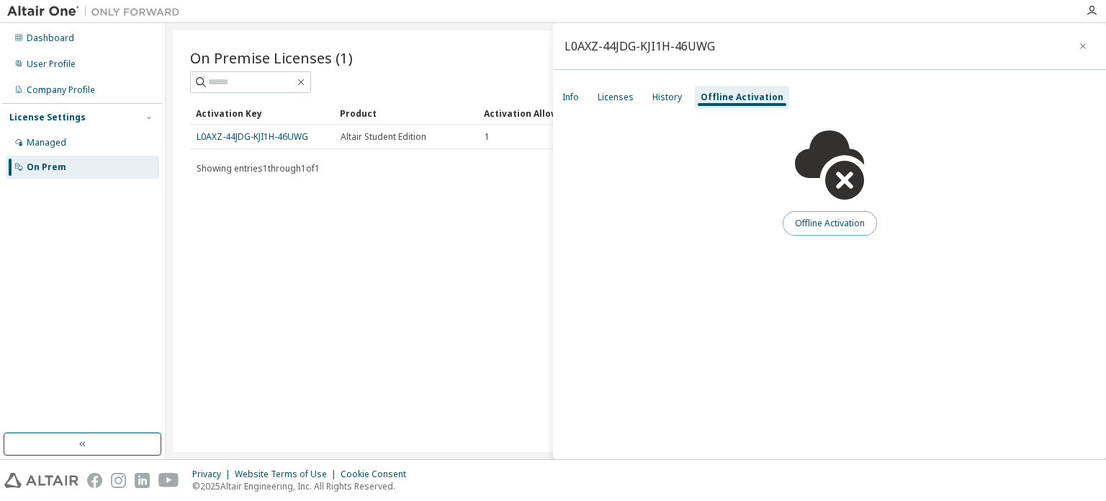
click at [810, 231] on button "Offline Activation" at bounding box center [830, 223] width 94 height 24
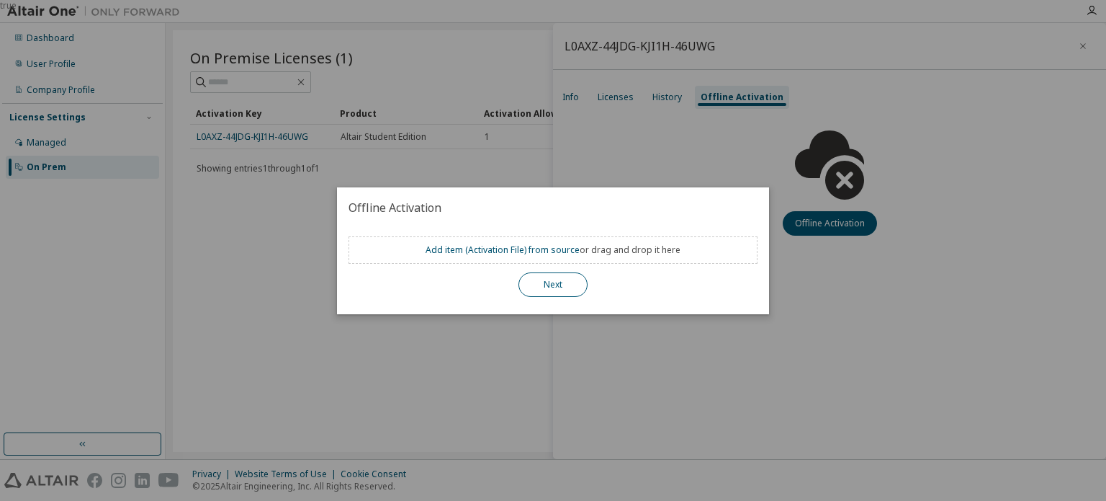
click at [540, 277] on button "Next" at bounding box center [553, 284] width 69 height 24
drag, startPoint x: 627, startPoint y: 251, endPoint x: 698, endPoint y: 285, distance: 78.6
click at [698, 285] on div "Next" at bounding box center [553, 284] width 409 height 24
click at [626, 349] on div "true" at bounding box center [553, 250] width 1106 height 501
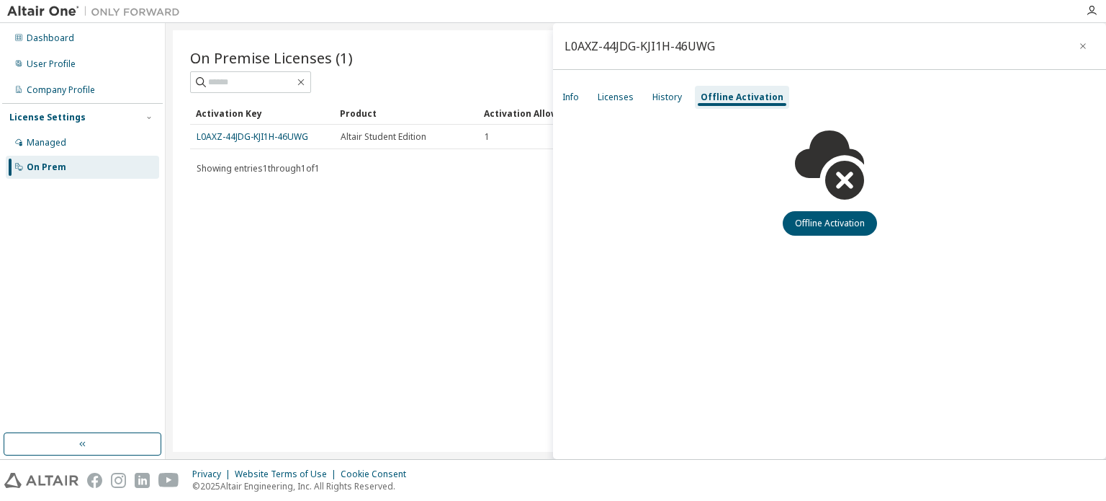
click at [511, 184] on div "On Premise Licenses (1) Clear Load Save Save As Field Operator Value Select fil…" at bounding box center [636, 240] width 926 height 421
click at [1082, 47] on icon "button" at bounding box center [1084, 46] width 6 height 6
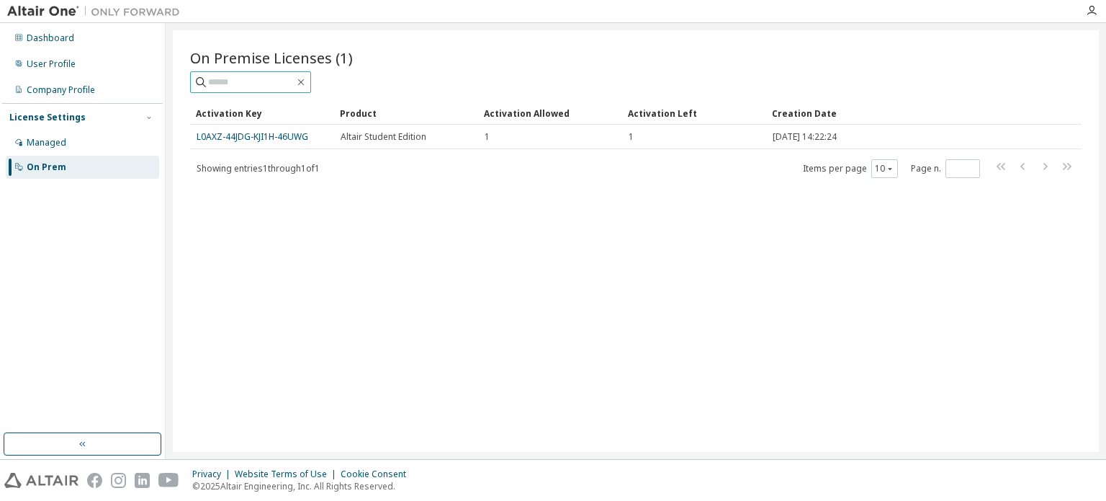
click at [295, 85] on input "text" at bounding box center [251, 82] width 86 height 14
click at [75, 143] on div "Managed" at bounding box center [82, 142] width 153 height 23
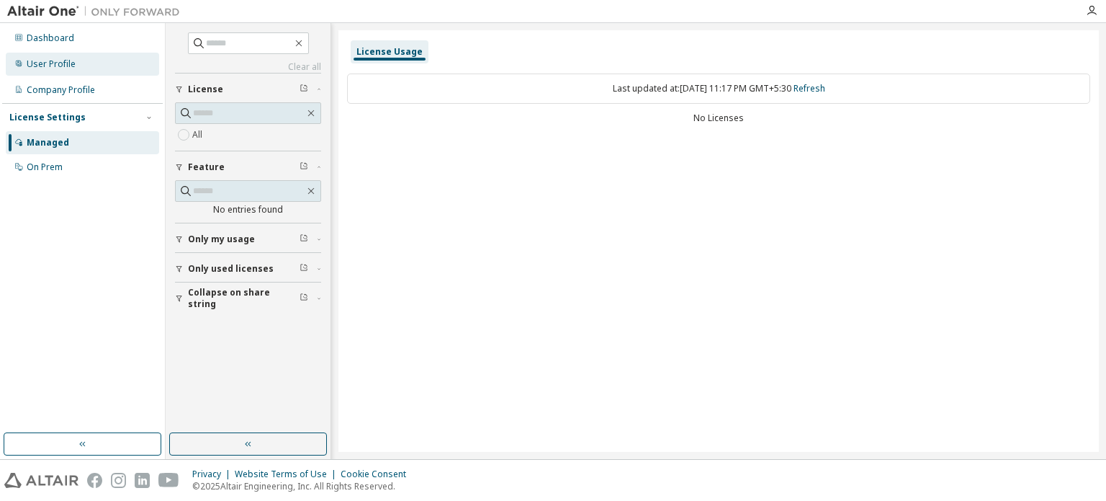
click at [82, 72] on div "User Profile" at bounding box center [82, 64] width 153 height 23
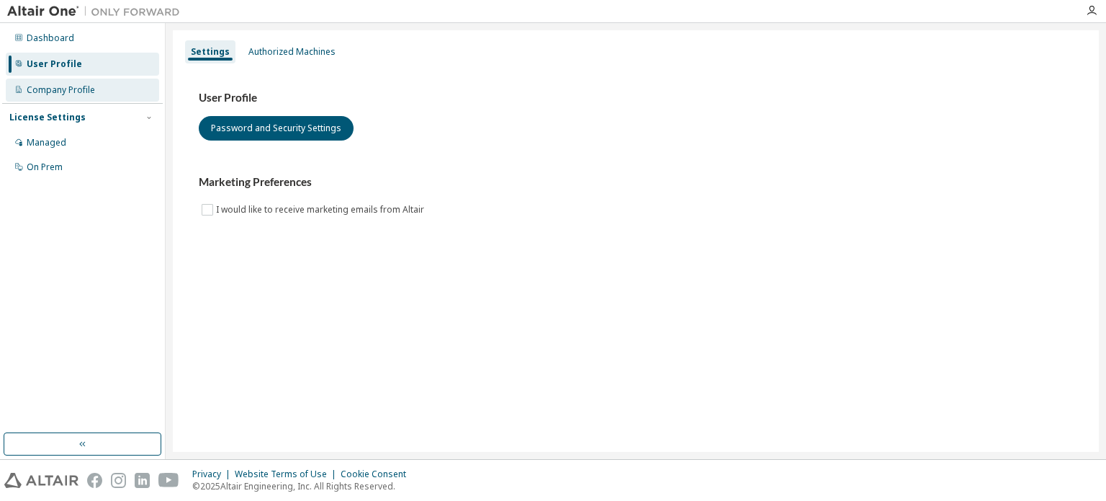
click at [84, 100] on div "Company Profile" at bounding box center [82, 90] width 153 height 23
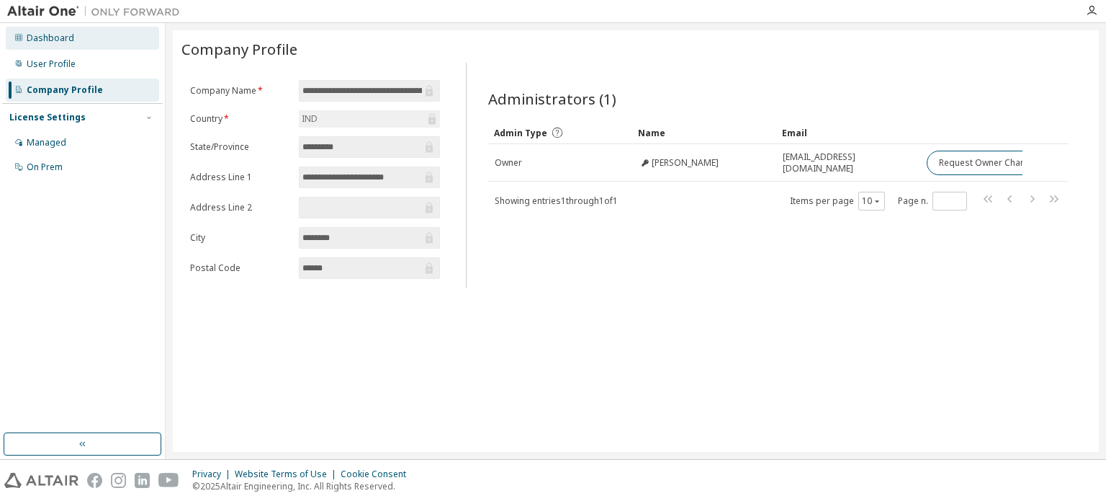
click at [89, 42] on div "Dashboard" at bounding box center [82, 38] width 153 height 23
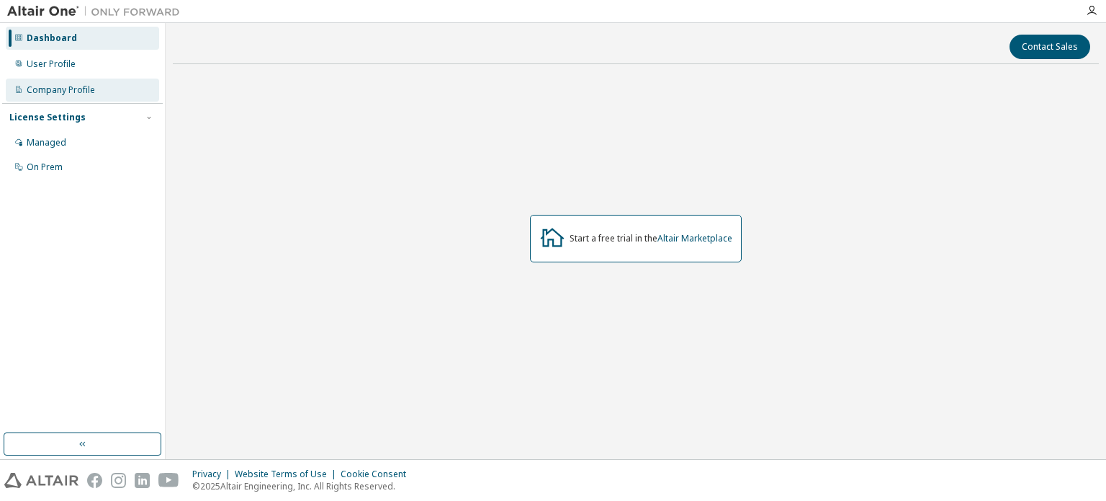
click at [81, 91] on div "Company Profile" at bounding box center [61, 90] width 68 height 12
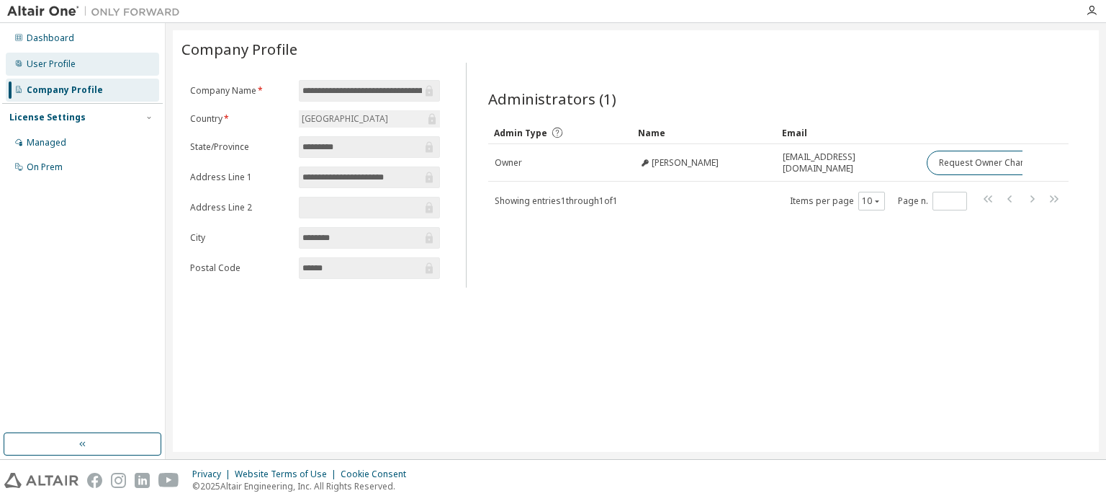
click at [86, 66] on div "User Profile" at bounding box center [82, 64] width 153 height 23
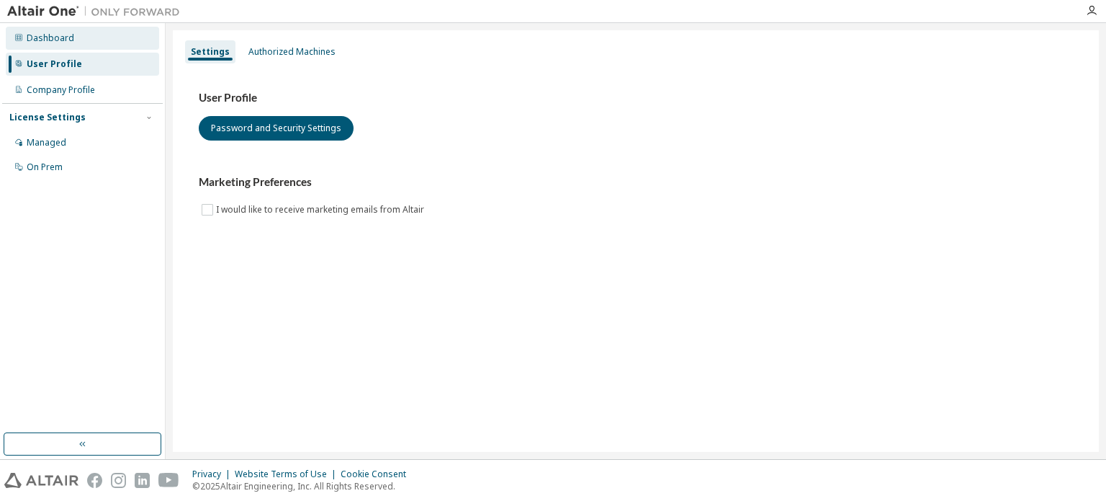
click at [97, 46] on div "Dashboard" at bounding box center [82, 38] width 153 height 23
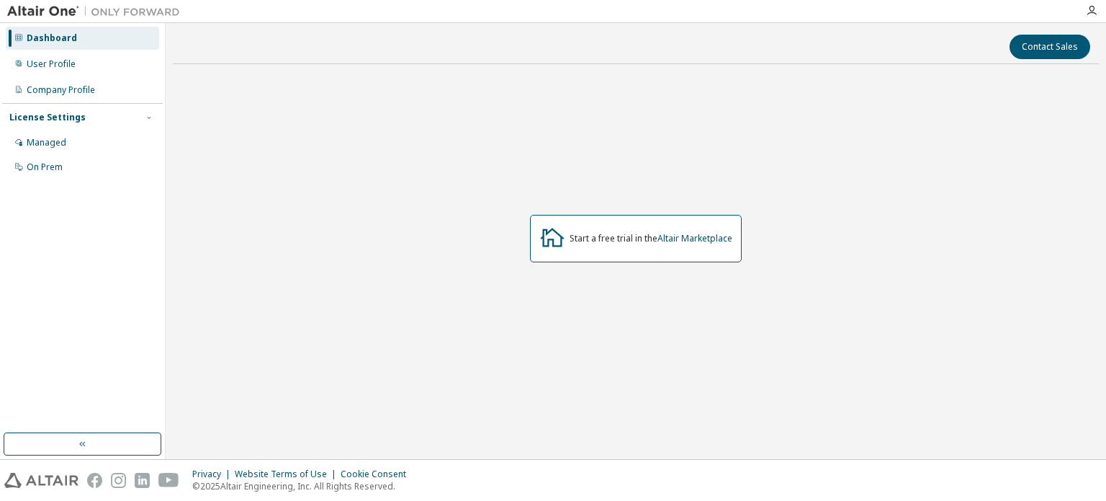
click at [93, 76] on div "Dashboard User Profile Company Profile License Settings Managed On Prem" at bounding box center [82, 102] width 161 height 155
click at [95, 96] on div "Company Profile" at bounding box center [82, 90] width 153 height 23
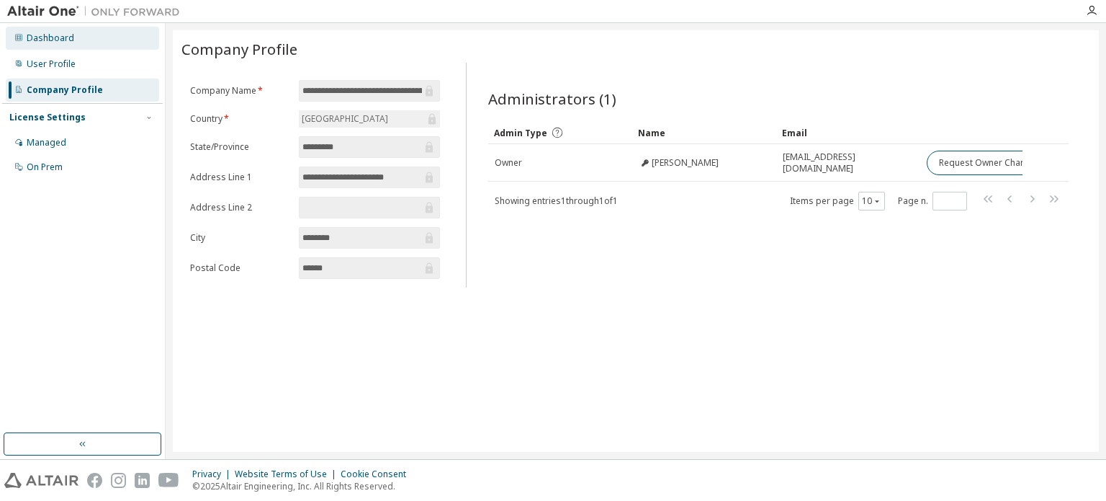
click at [109, 43] on div "Dashboard" at bounding box center [82, 38] width 153 height 23
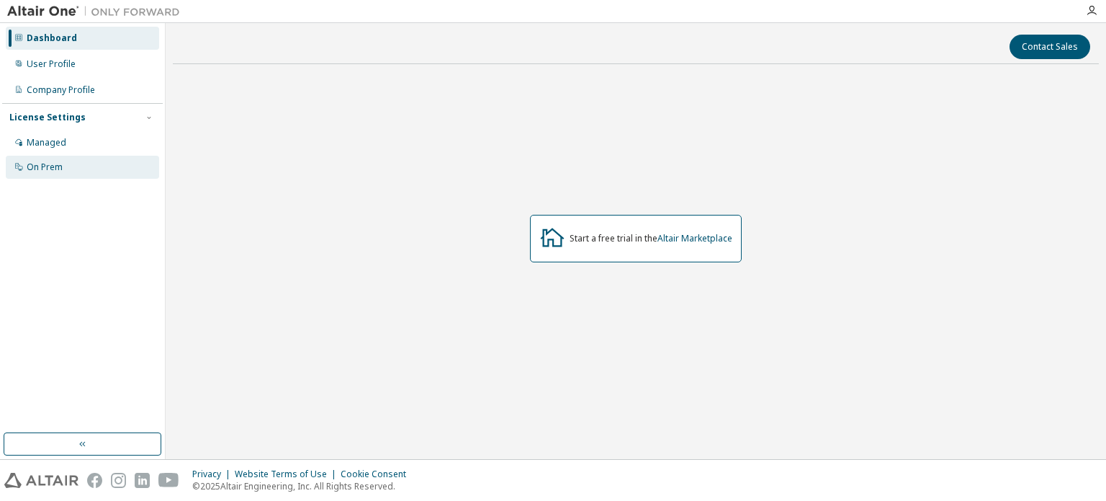
click at [101, 168] on div "On Prem" at bounding box center [82, 167] width 153 height 23
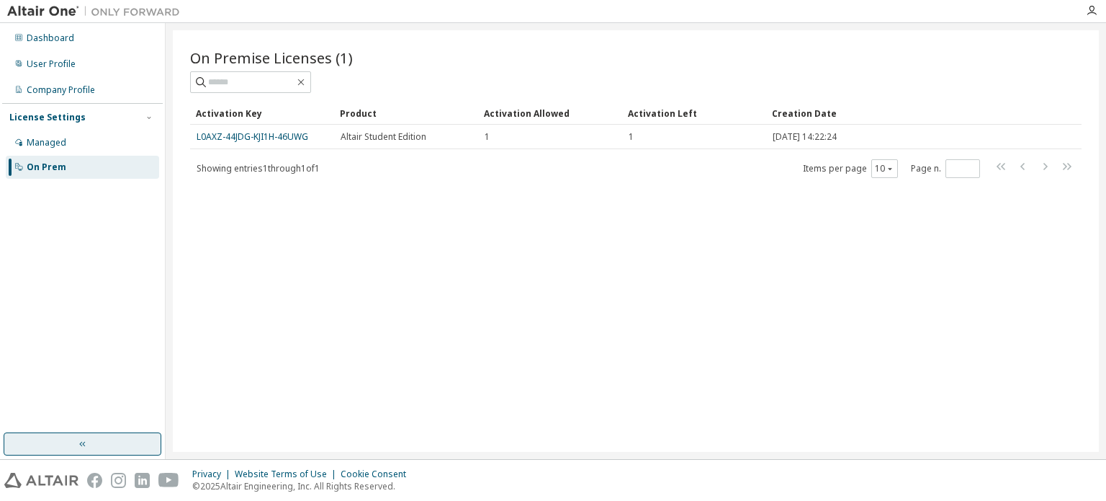
click at [138, 452] on button "button" at bounding box center [83, 443] width 158 height 23
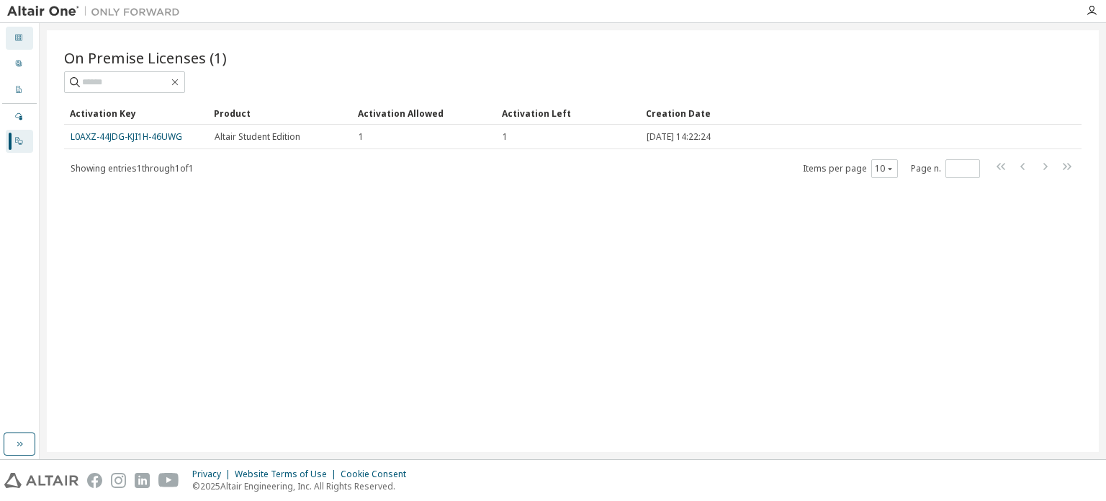
click at [22, 45] on div "Dashboard" at bounding box center [19, 38] width 27 height 23
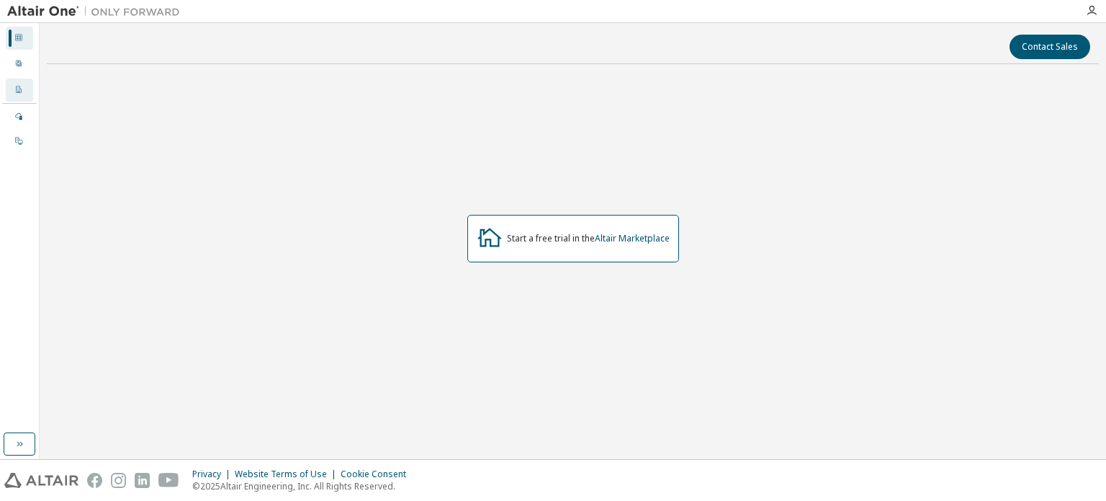
click at [29, 92] on div "Company Profile" at bounding box center [19, 90] width 27 height 23
